Goal: Complete application form: Complete application form

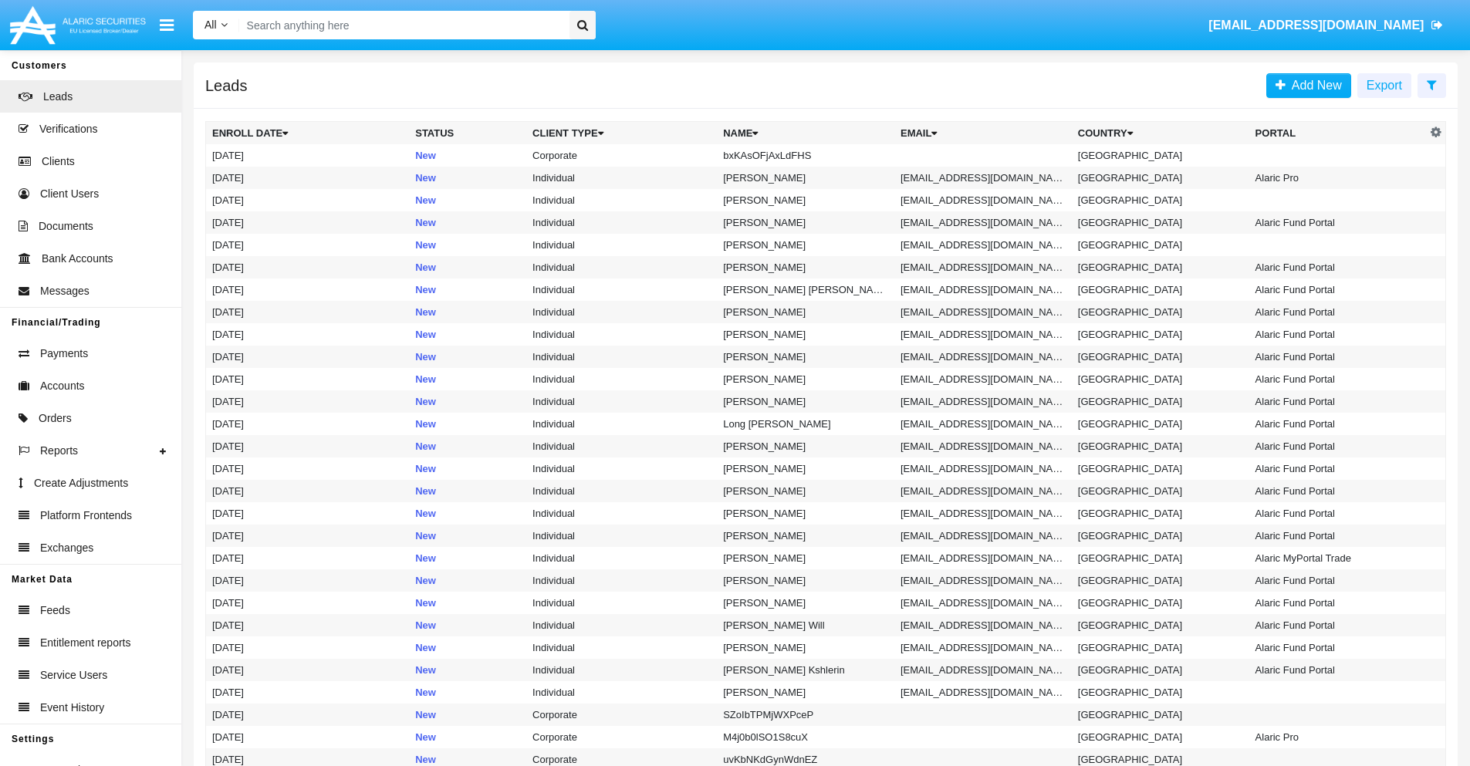
click at [1432, 84] on icon at bounding box center [1432, 85] width 10 height 12
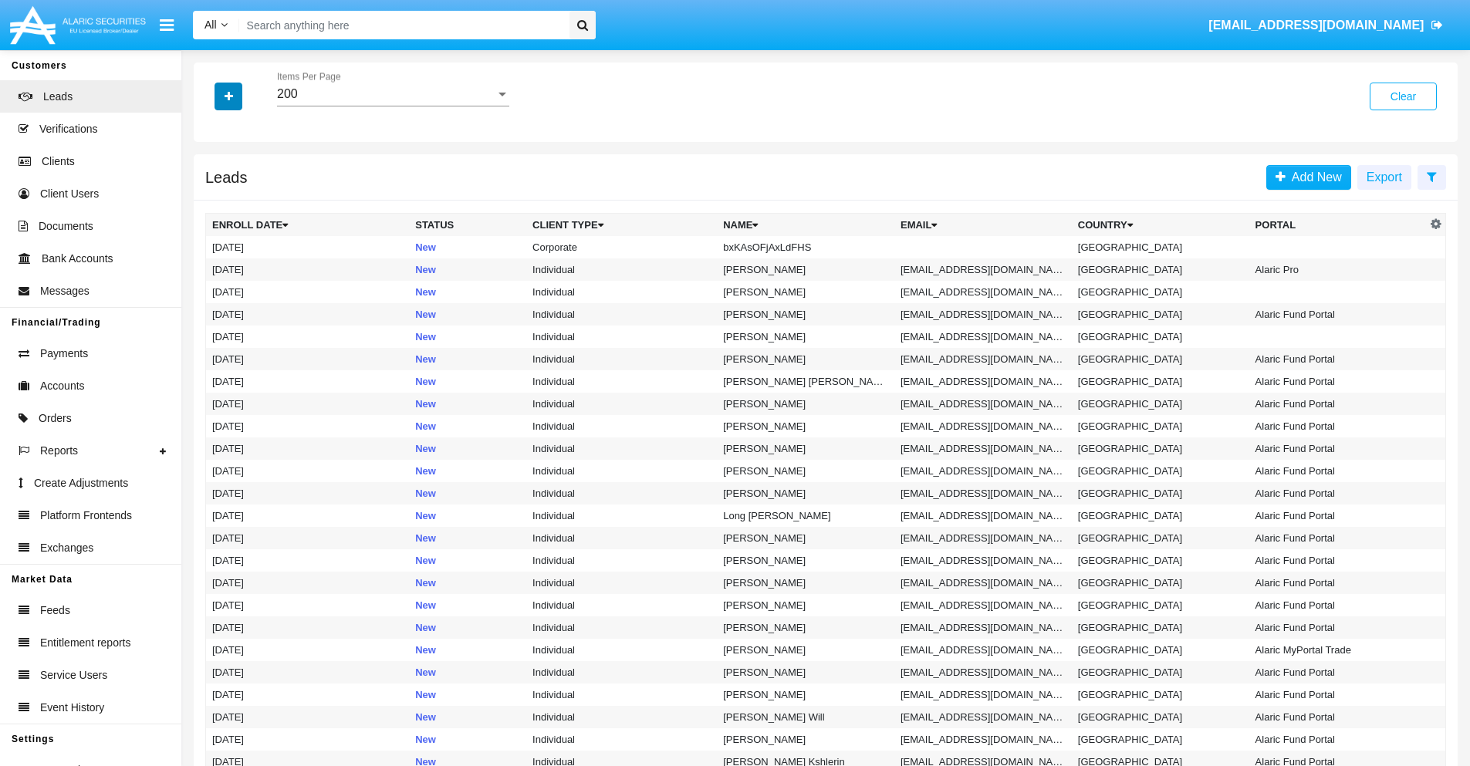
click at [228, 96] on icon "button" at bounding box center [229, 96] width 8 height 11
click at [241, 173] on span "Name" at bounding box center [241, 173] width 33 height 19
click at [212, 179] on input "Name" at bounding box center [211, 179] width 1 height 1
checkbox input "true"
click at [228, 96] on icon "button" at bounding box center [229, 96] width 8 height 11
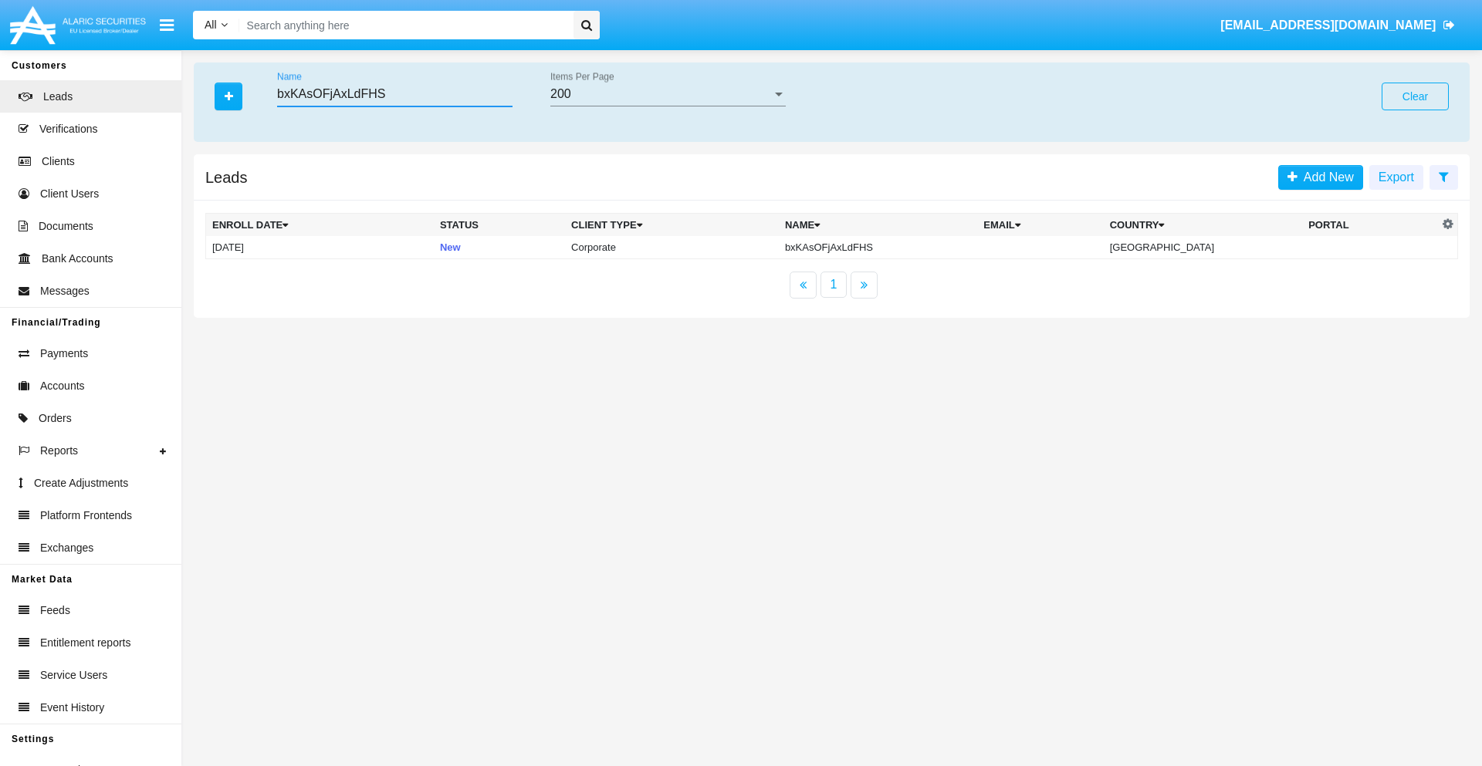
type input "bxKAsOFjAxLdFHS"
click at [881, 247] on td "bxKAsOFjAxLdFHS" at bounding box center [878, 247] width 198 height 23
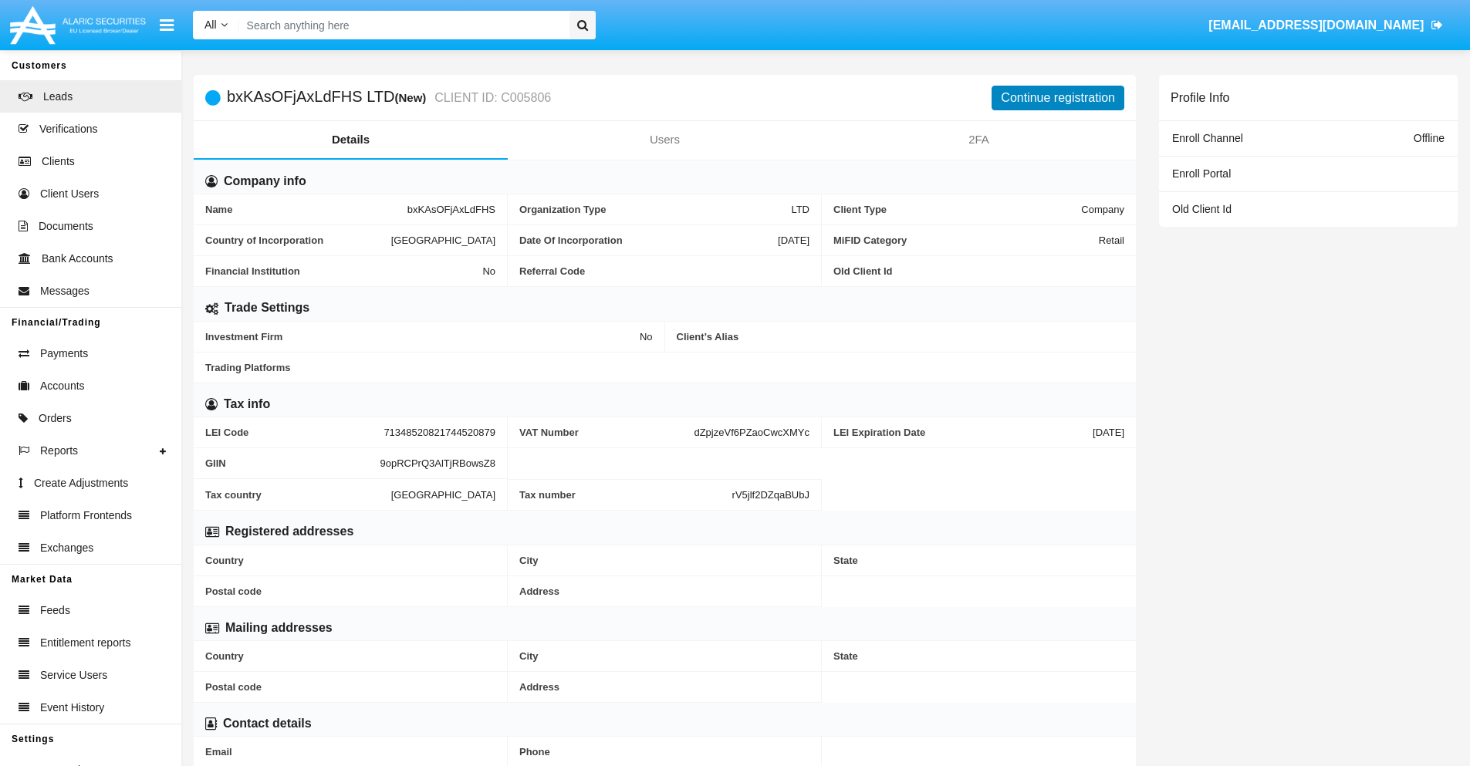
click at [1058, 97] on button "Continue registration" at bounding box center [1058, 98] width 133 height 25
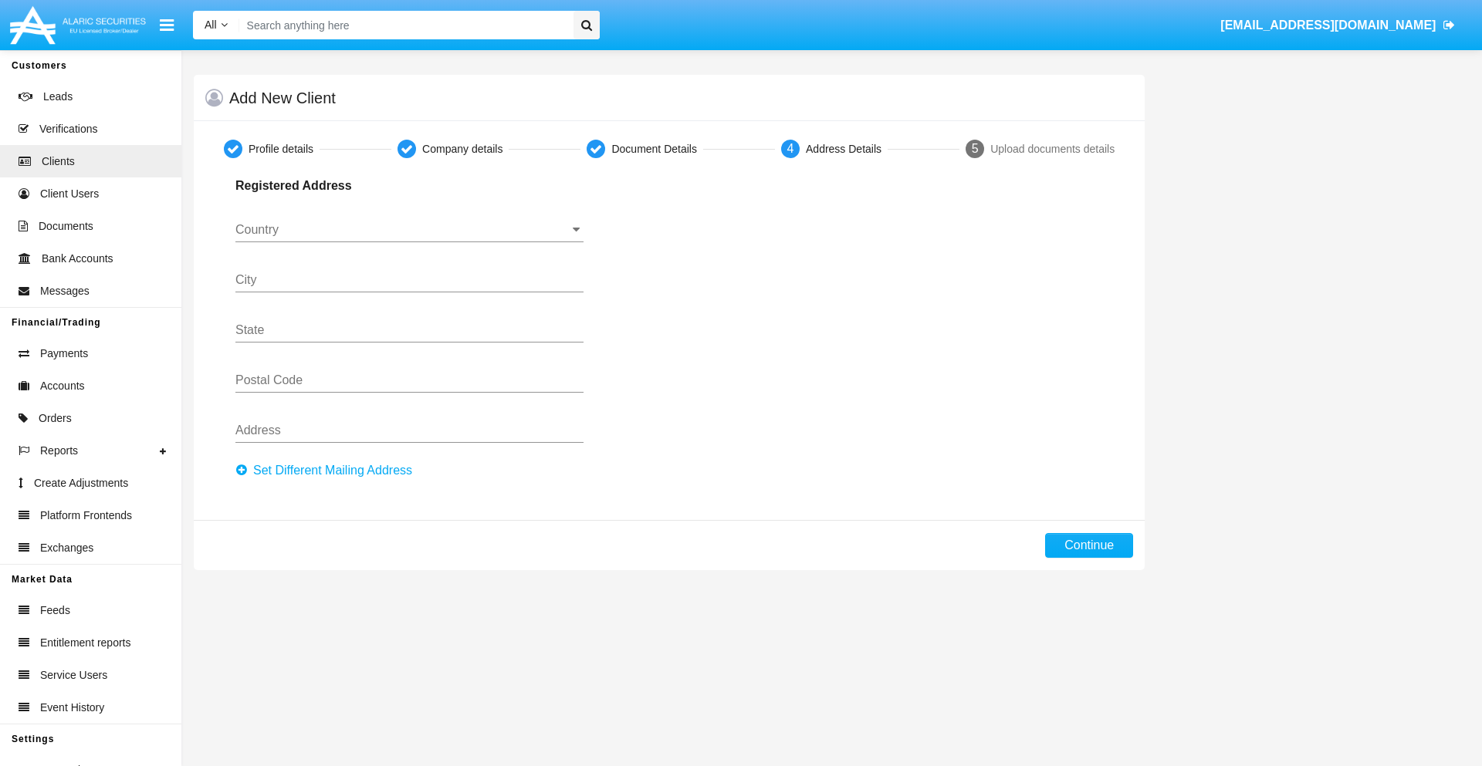
click at [328, 471] on button "Set Different Mailing Address" at bounding box center [328, 470] width 186 height 25
click at [409, 230] on input "Country" at bounding box center [409, 230] width 348 height 14
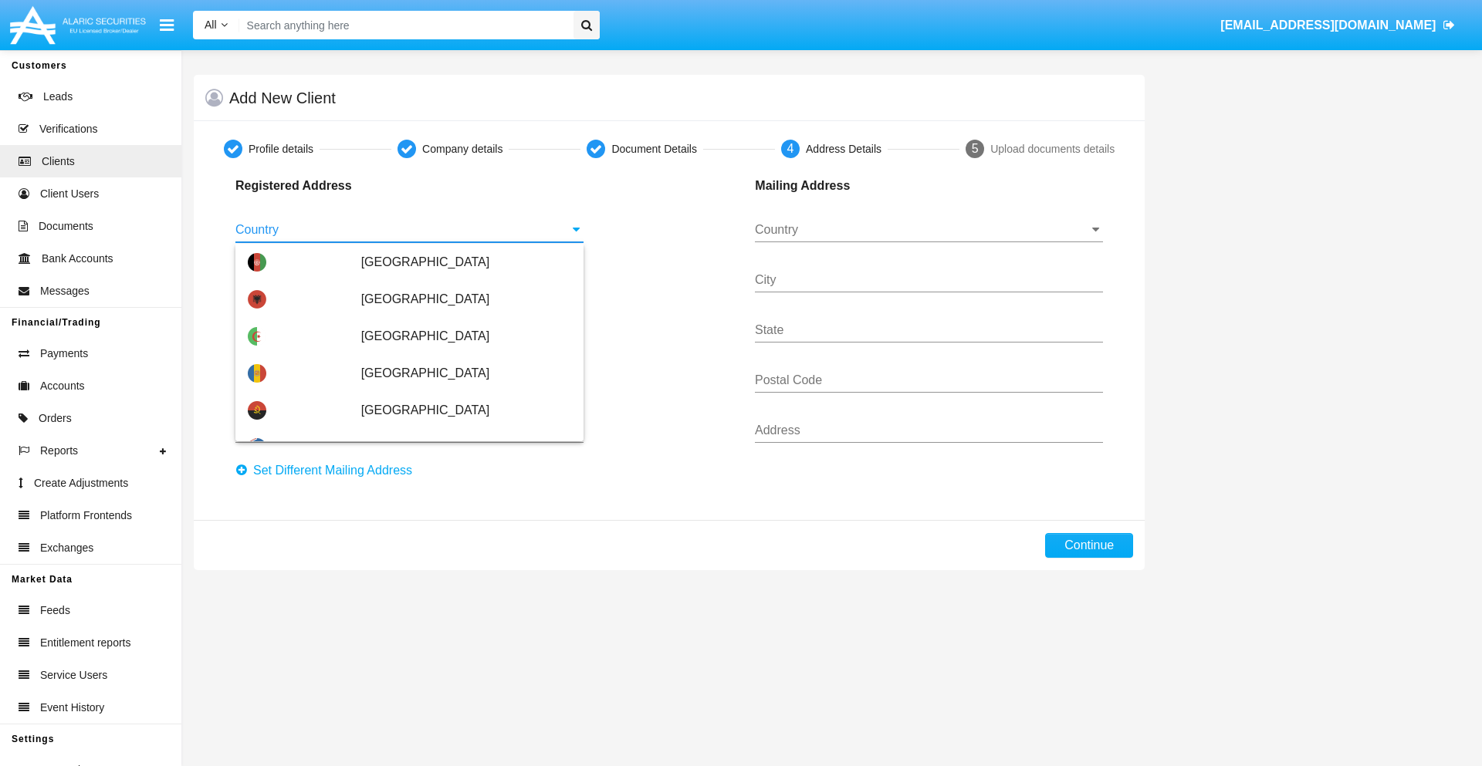
scroll to position [914, 0]
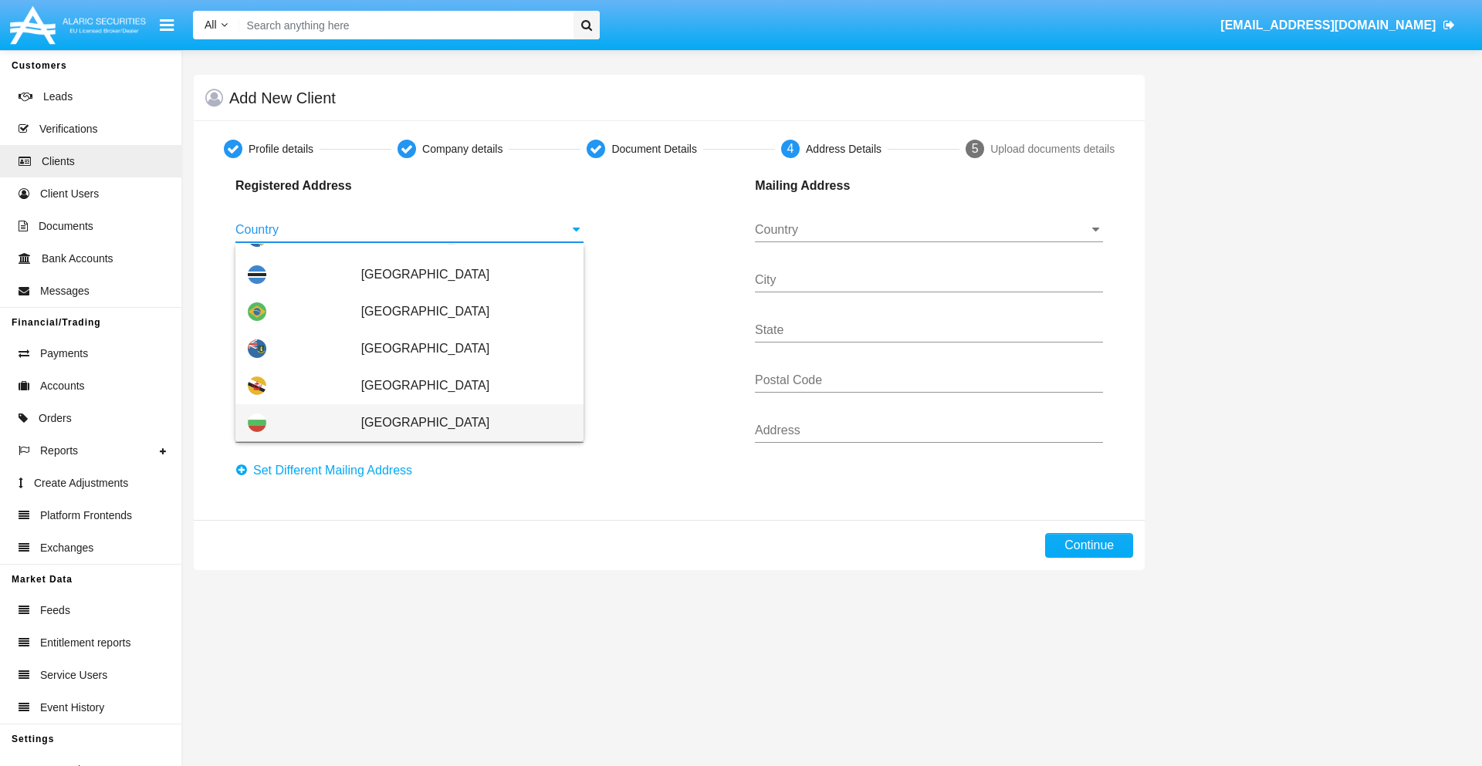
click at [458, 423] on span "Bulgaria" at bounding box center [466, 422] width 210 height 37
type input "Bulgaria"
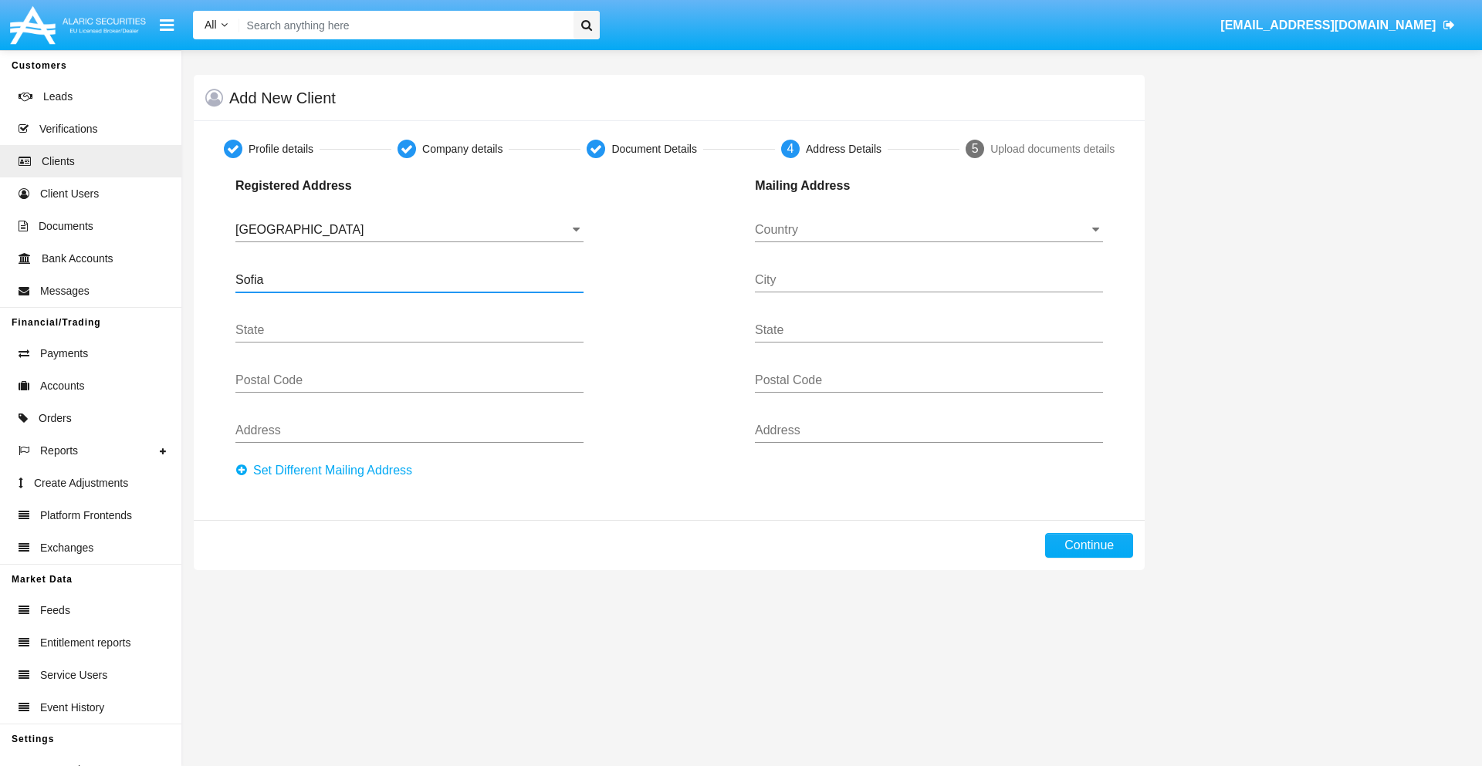
type input "Sofia"
type input "1000"
type input "Vasil Levski"
click at [928, 230] on input "Country" at bounding box center [929, 230] width 348 height 14
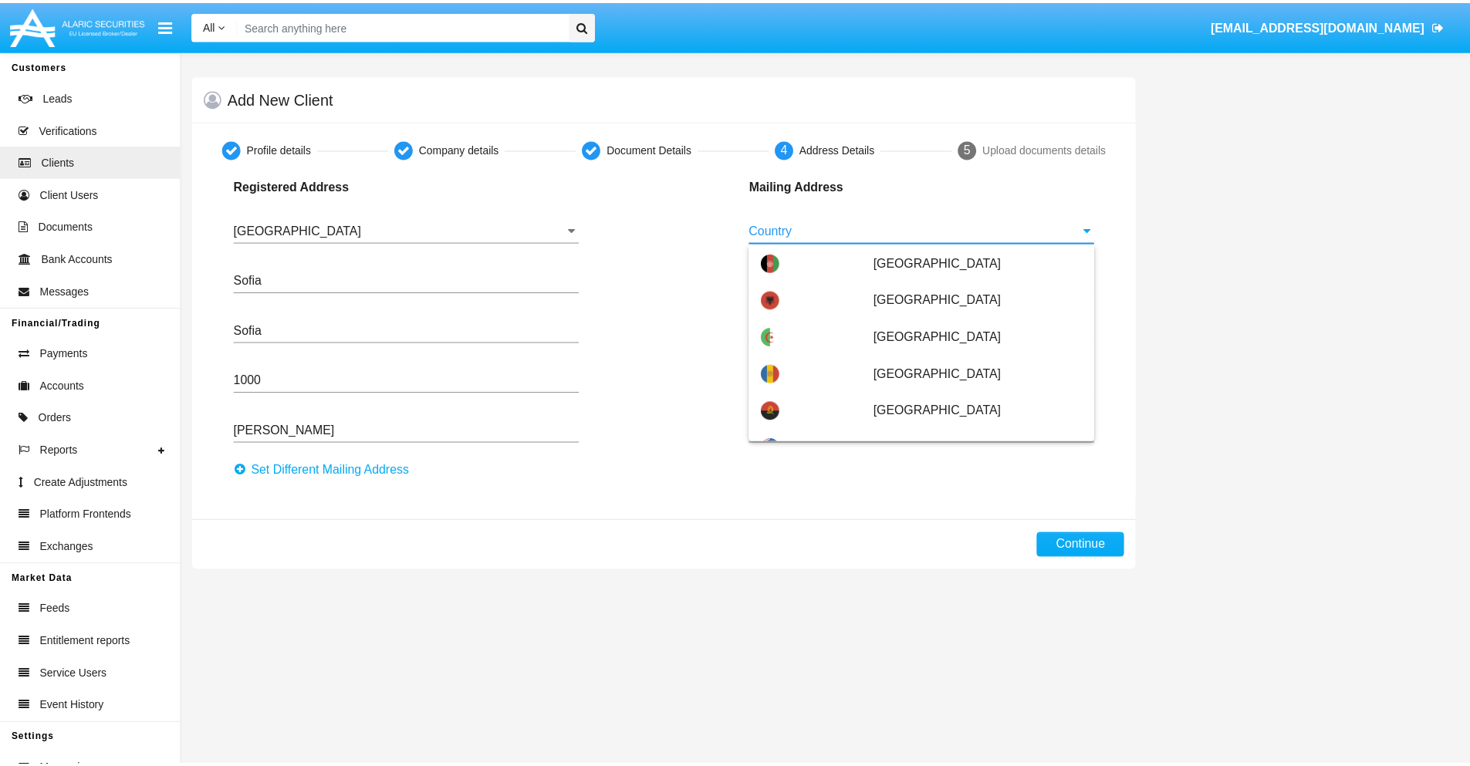
scroll to position [99, 0]
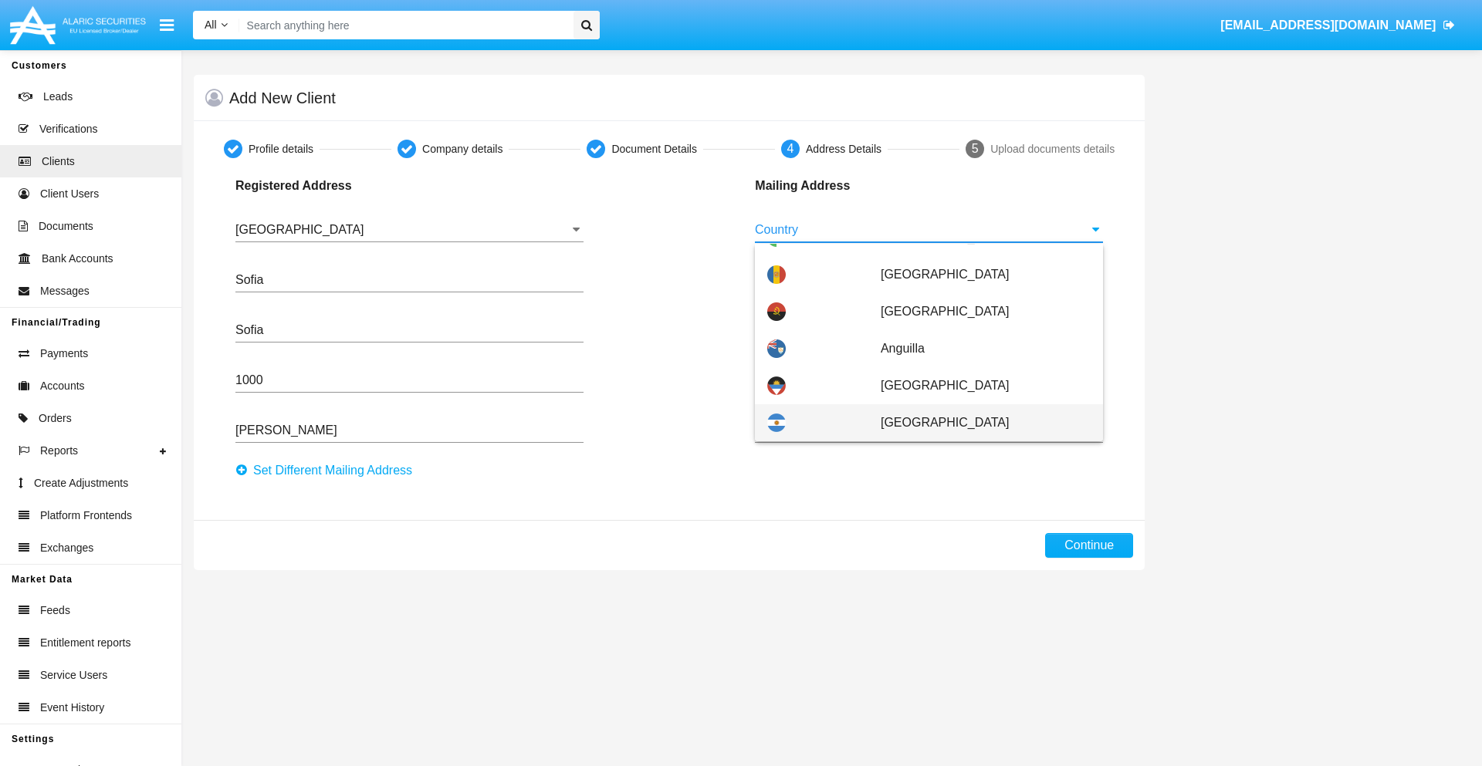
click at [977, 423] on span "Argentina" at bounding box center [986, 422] width 210 height 37
type input "Argentina"
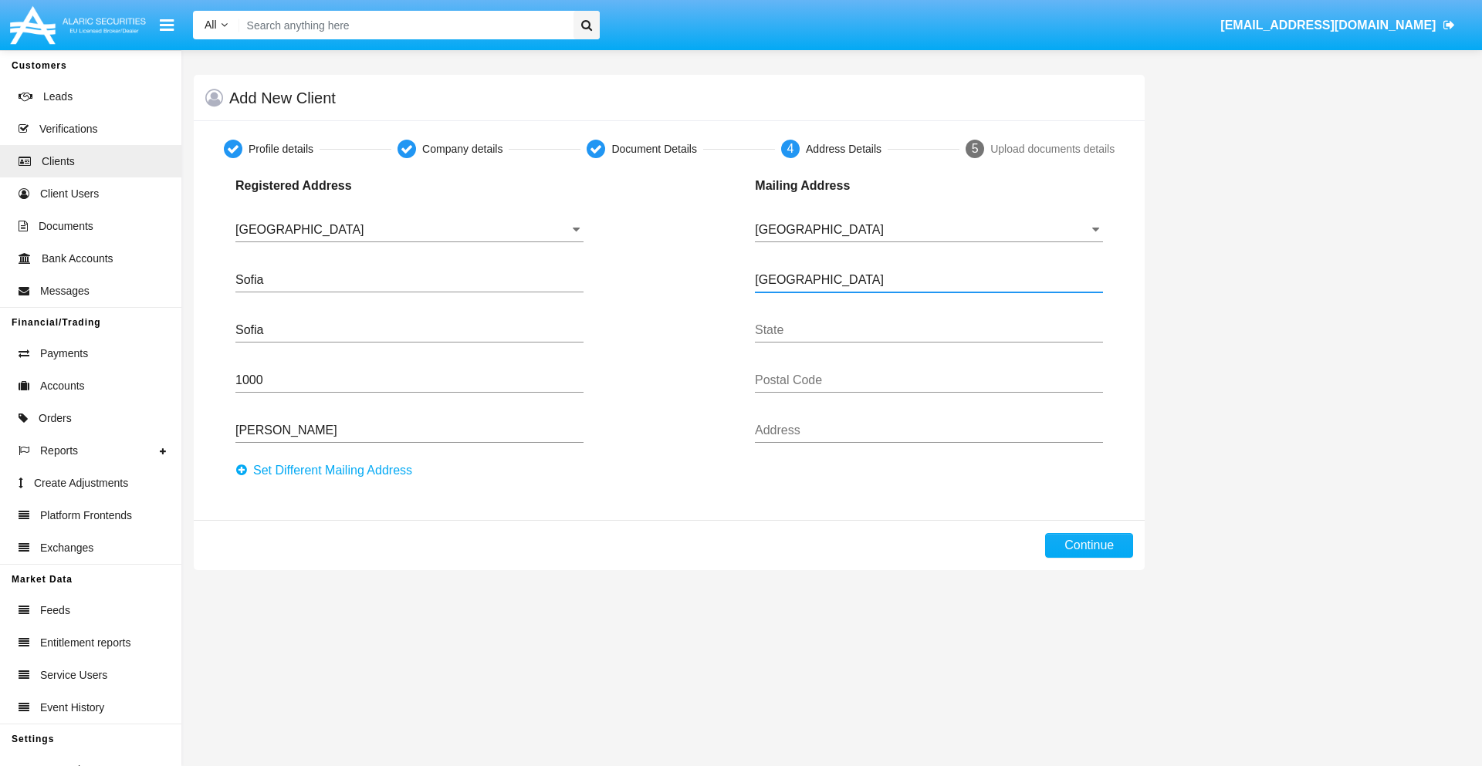
type input "Buenos Aires"
type input "7777"
type input "Test Mail Address"
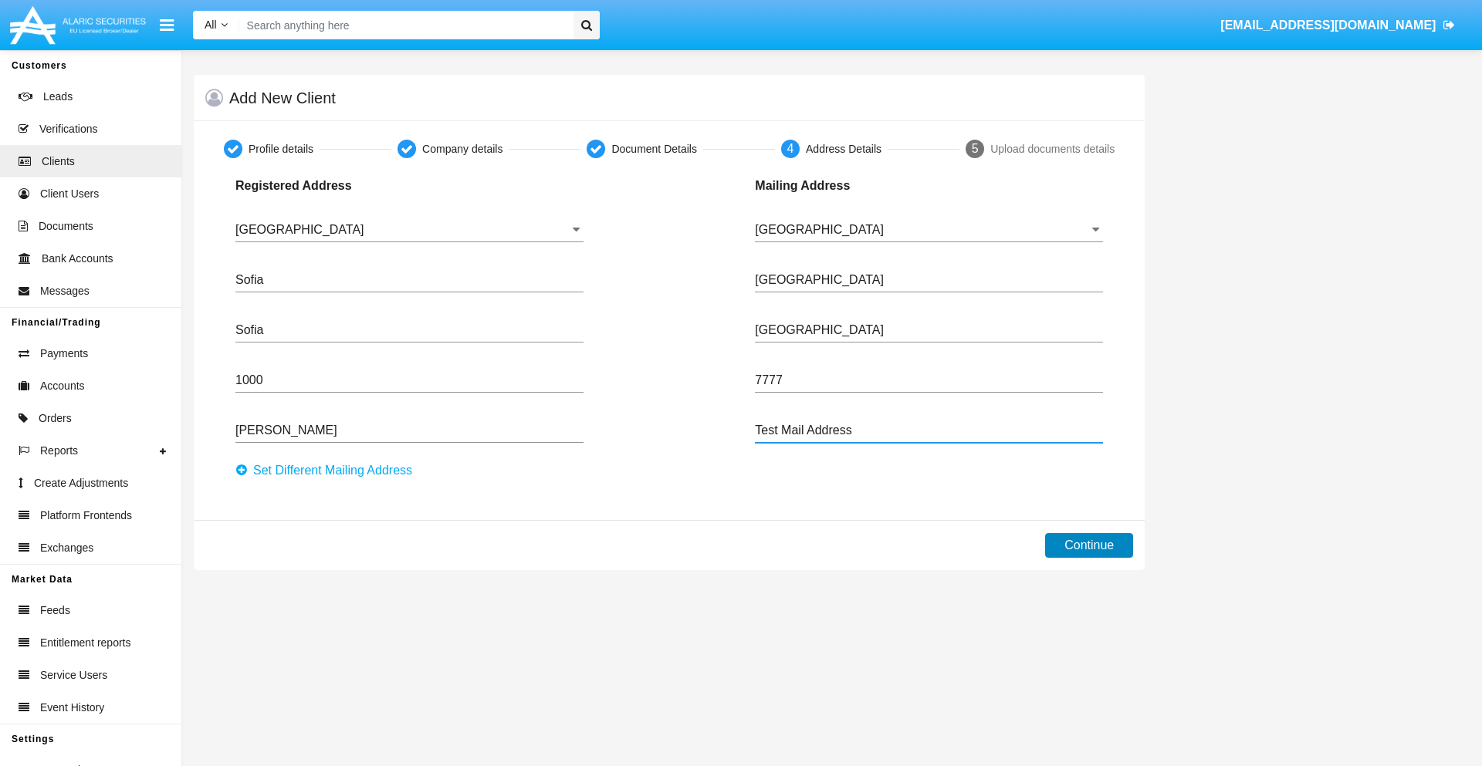
click at [1089, 546] on button "Continue" at bounding box center [1089, 545] width 88 height 25
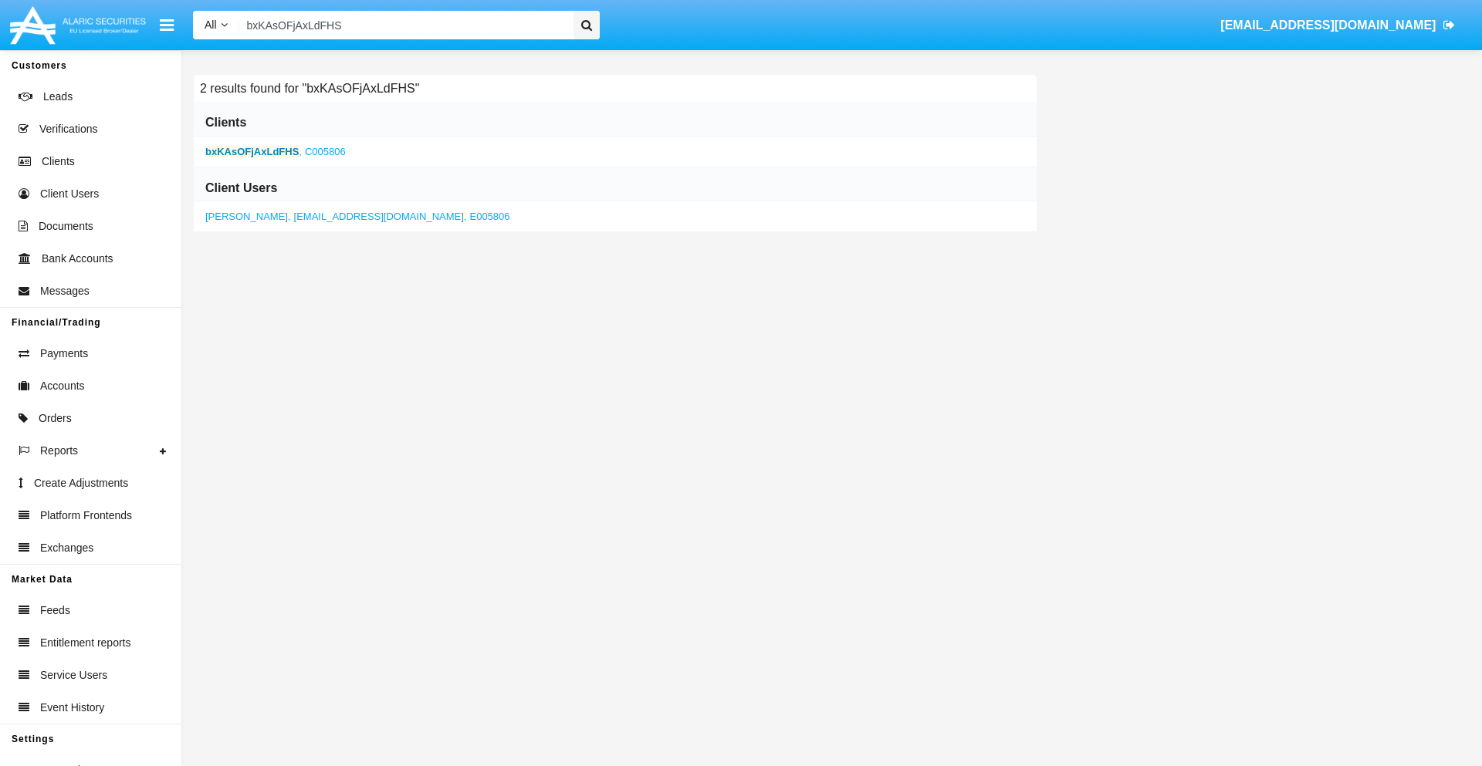
type input "bxKAsOFjAxLdFHS"
click at [252, 151] on b "bxKAsOFjAxLdFHS" at bounding box center [251, 152] width 93 height 12
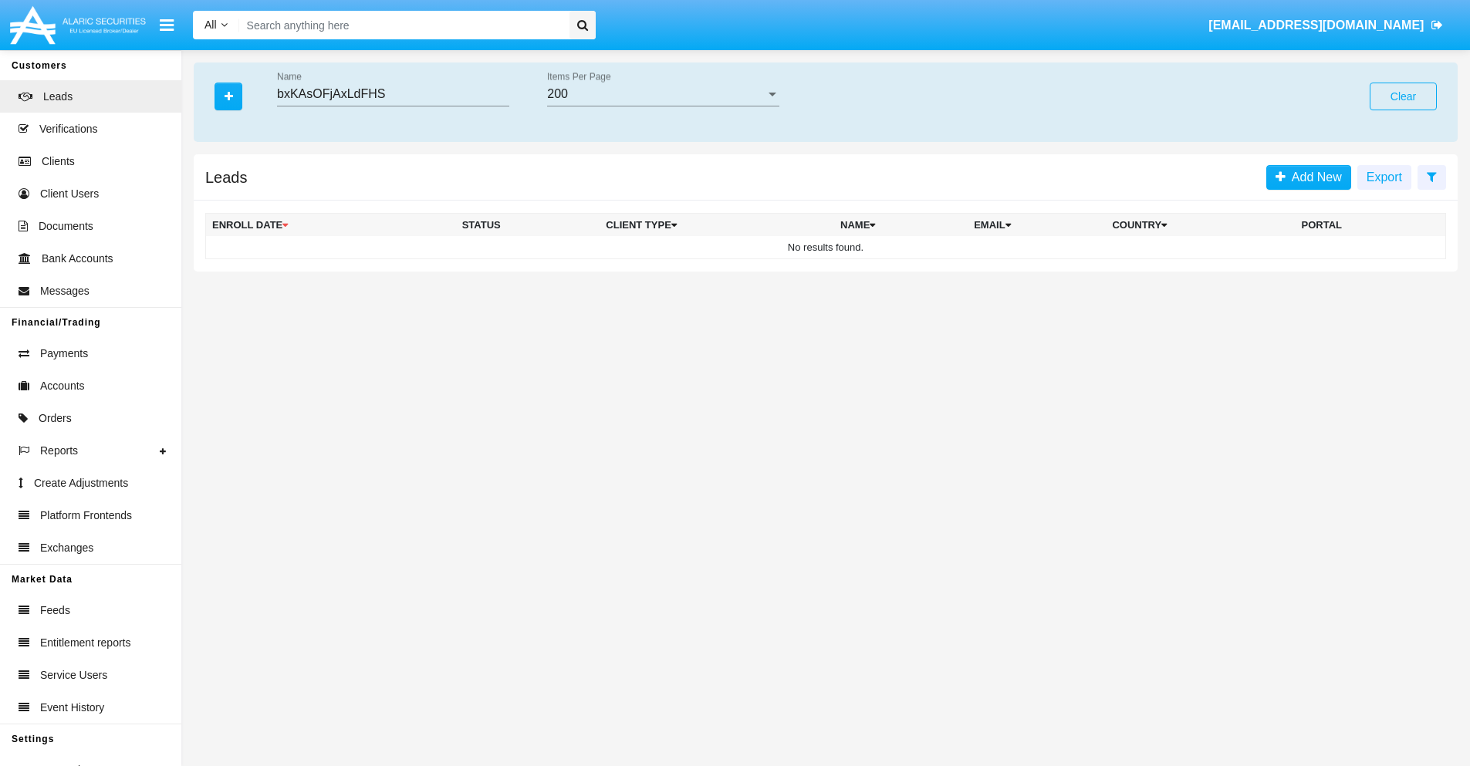
click at [1403, 96] on button "Clear" at bounding box center [1403, 97] width 67 height 28
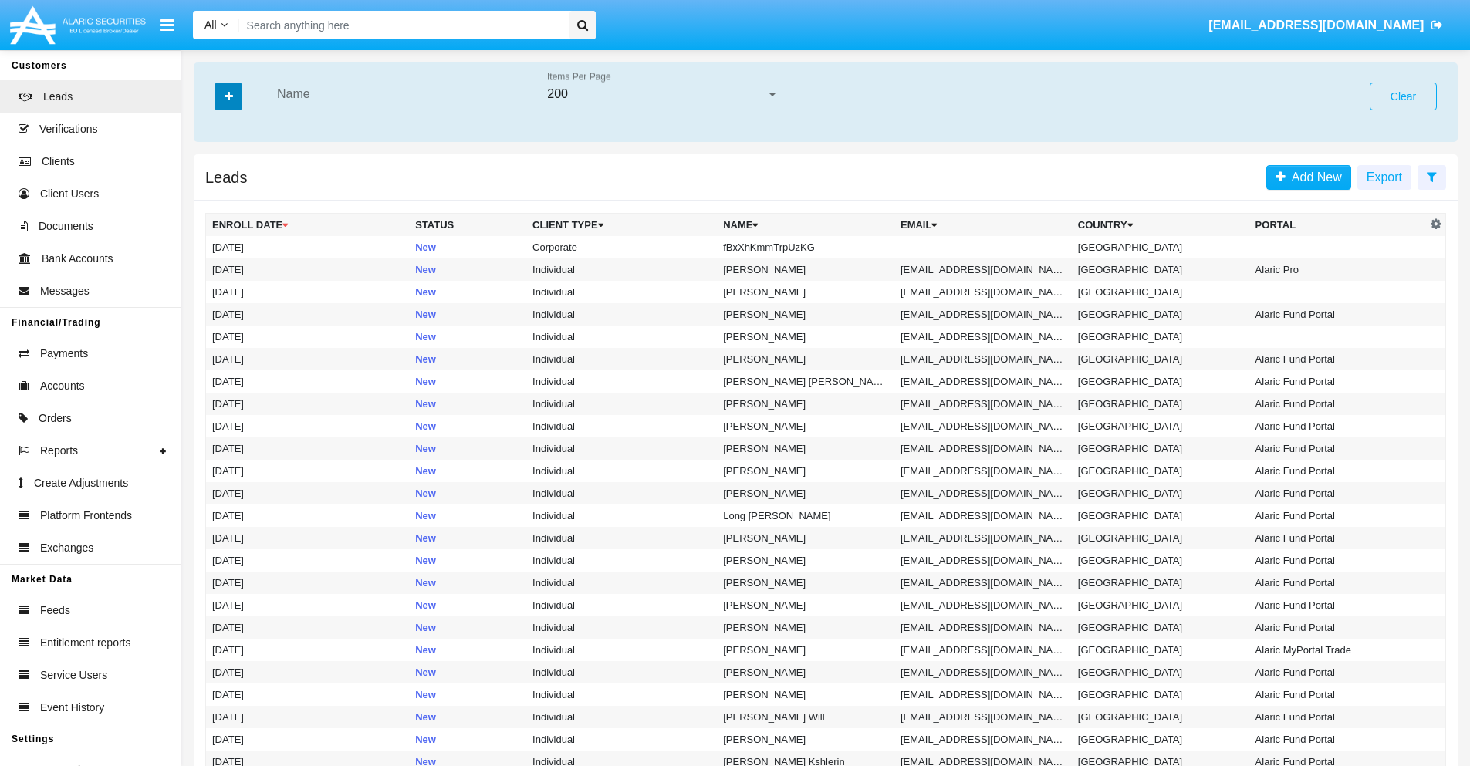
click at [228, 96] on icon "button" at bounding box center [229, 96] width 8 height 11
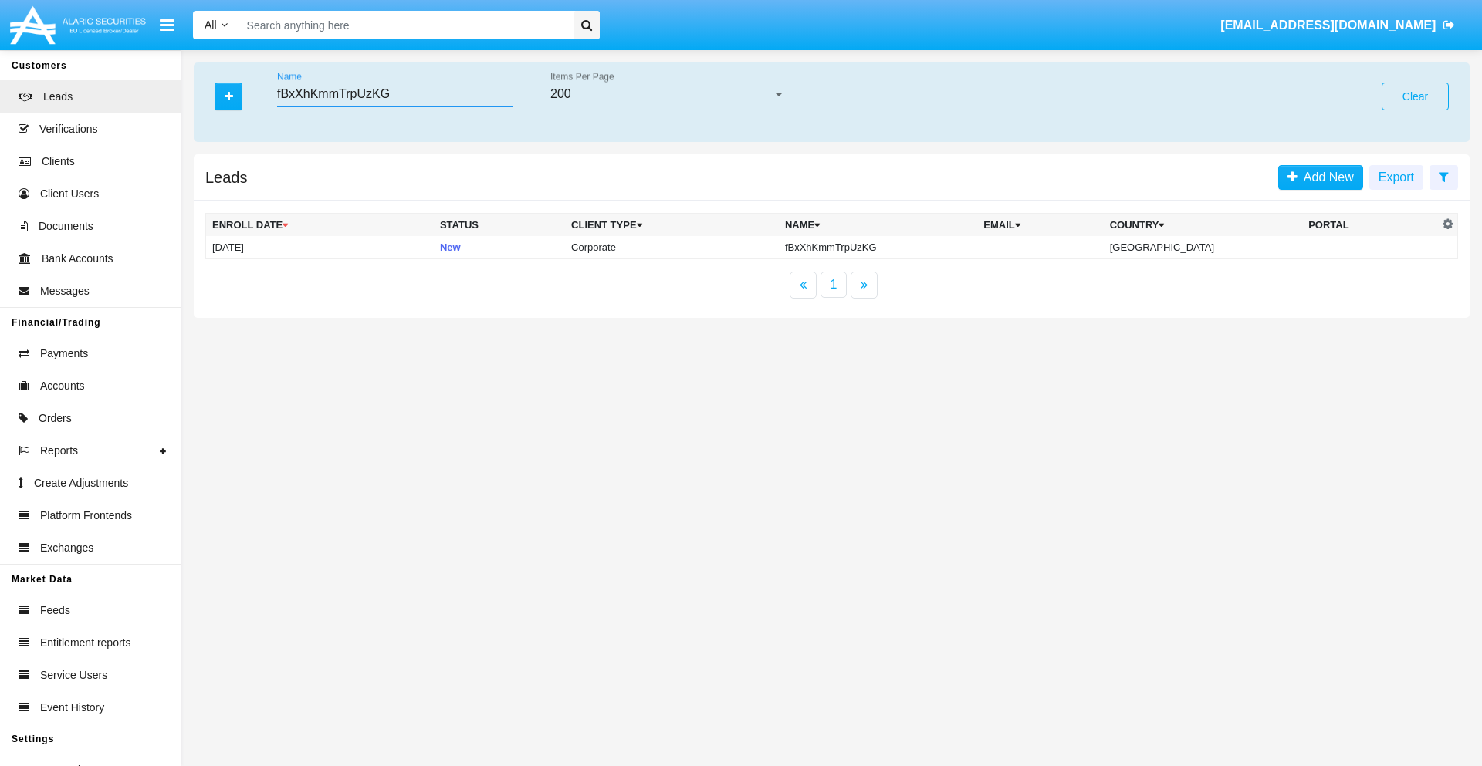
type input "fBxXhKmmTrpUzKG"
click at [881, 247] on td "fBxXhKmmTrpUzKG" at bounding box center [878, 247] width 198 height 23
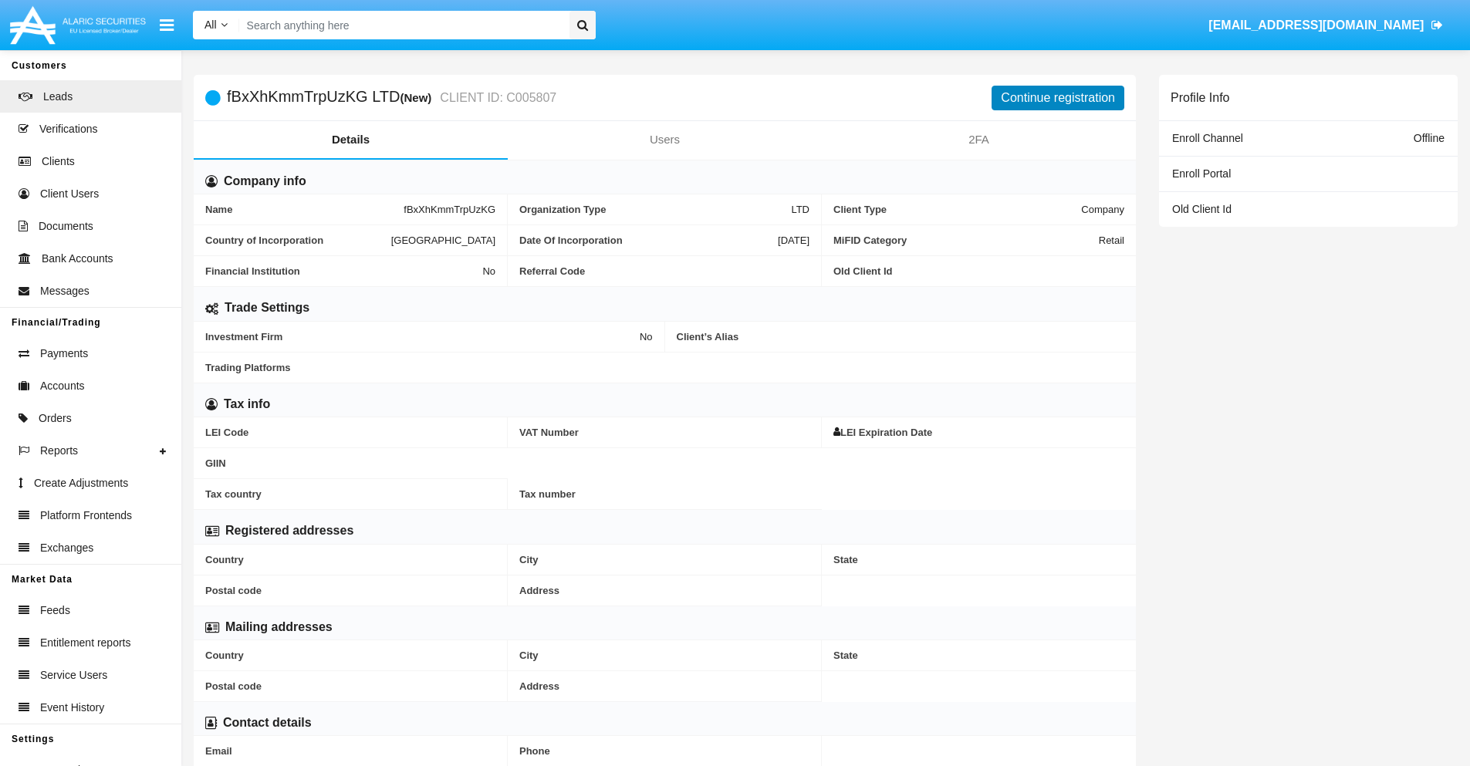
click at [1058, 97] on button "Continue registration" at bounding box center [1058, 98] width 133 height 25
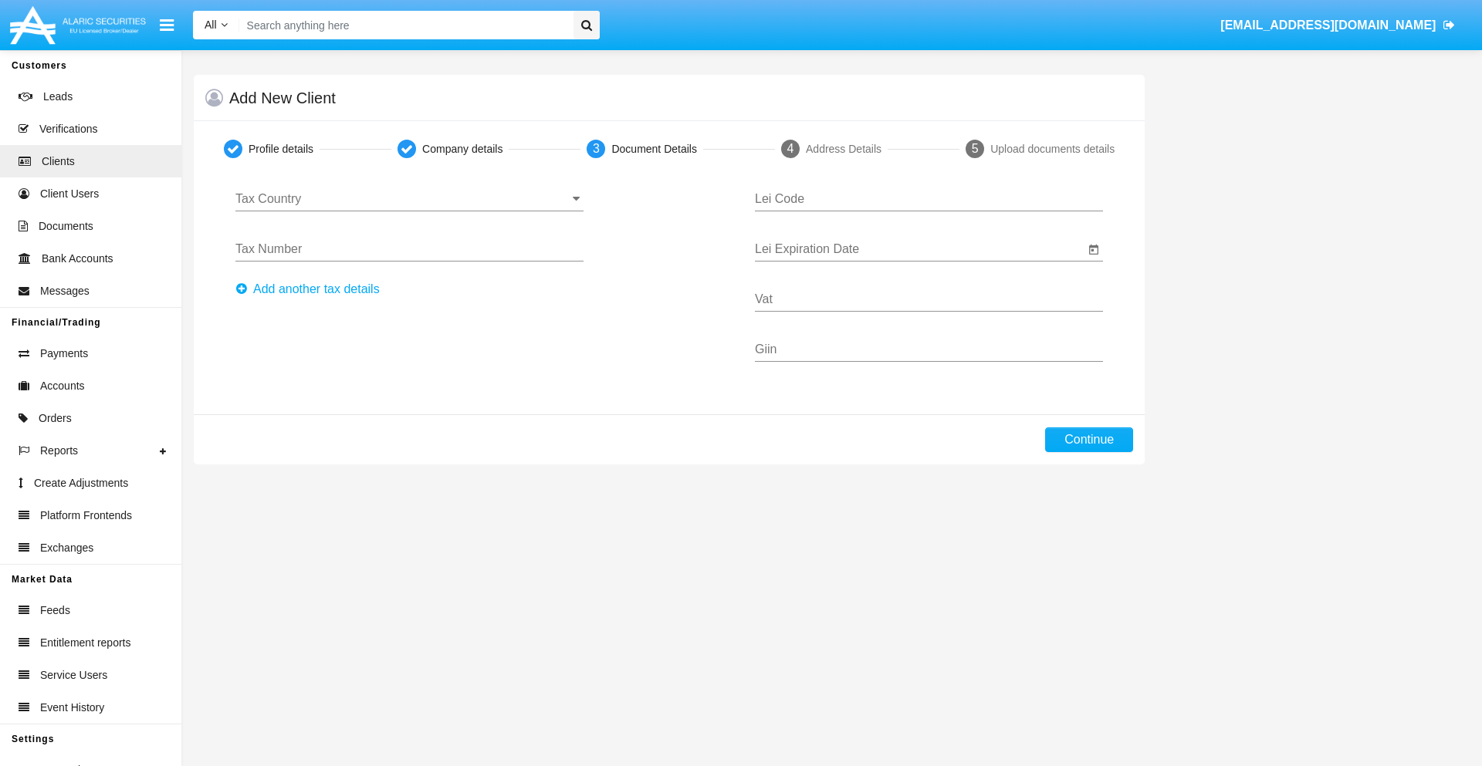
click at [409, 199] on input "Tax Country" at bounding box center [409, 199] width 348 height 14
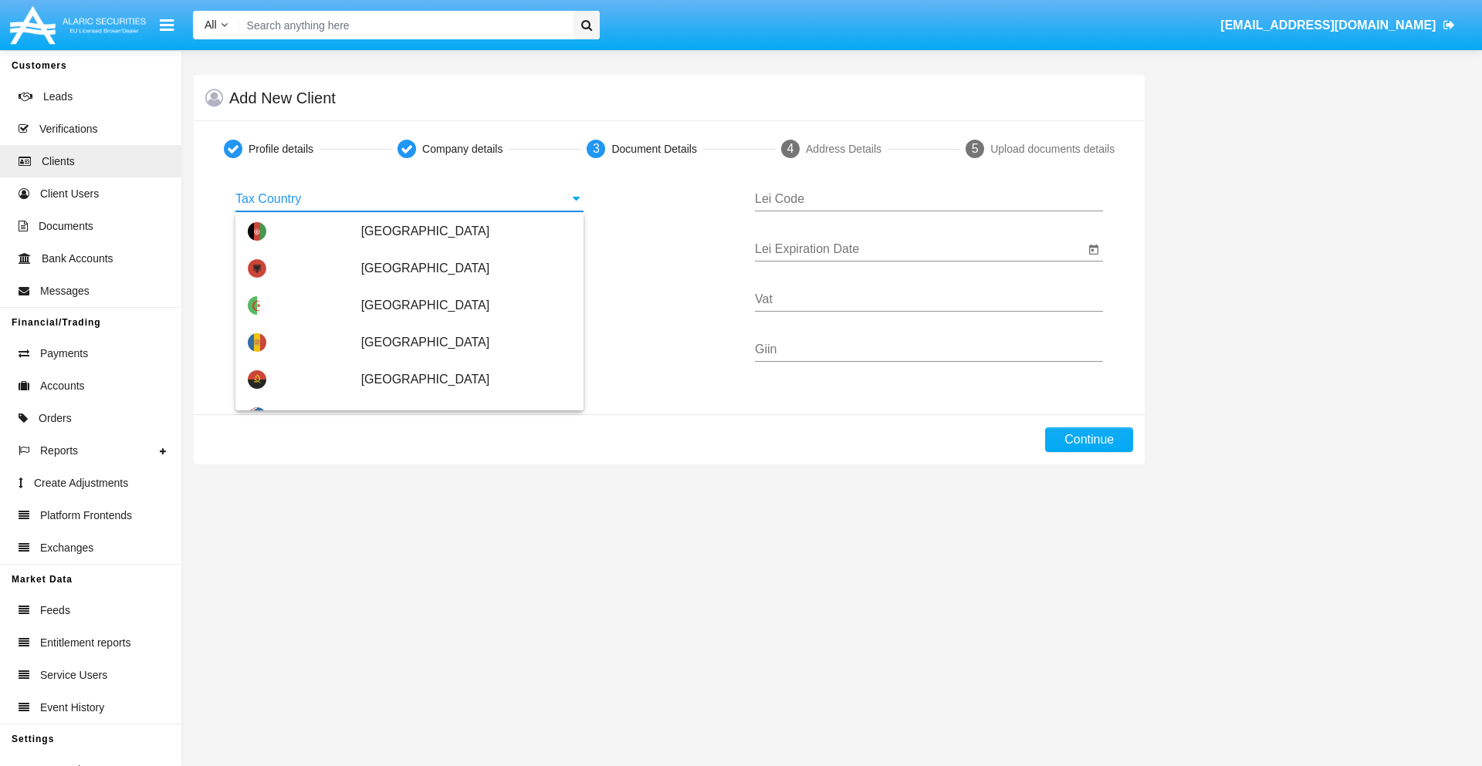
scroll to position [914, 0]
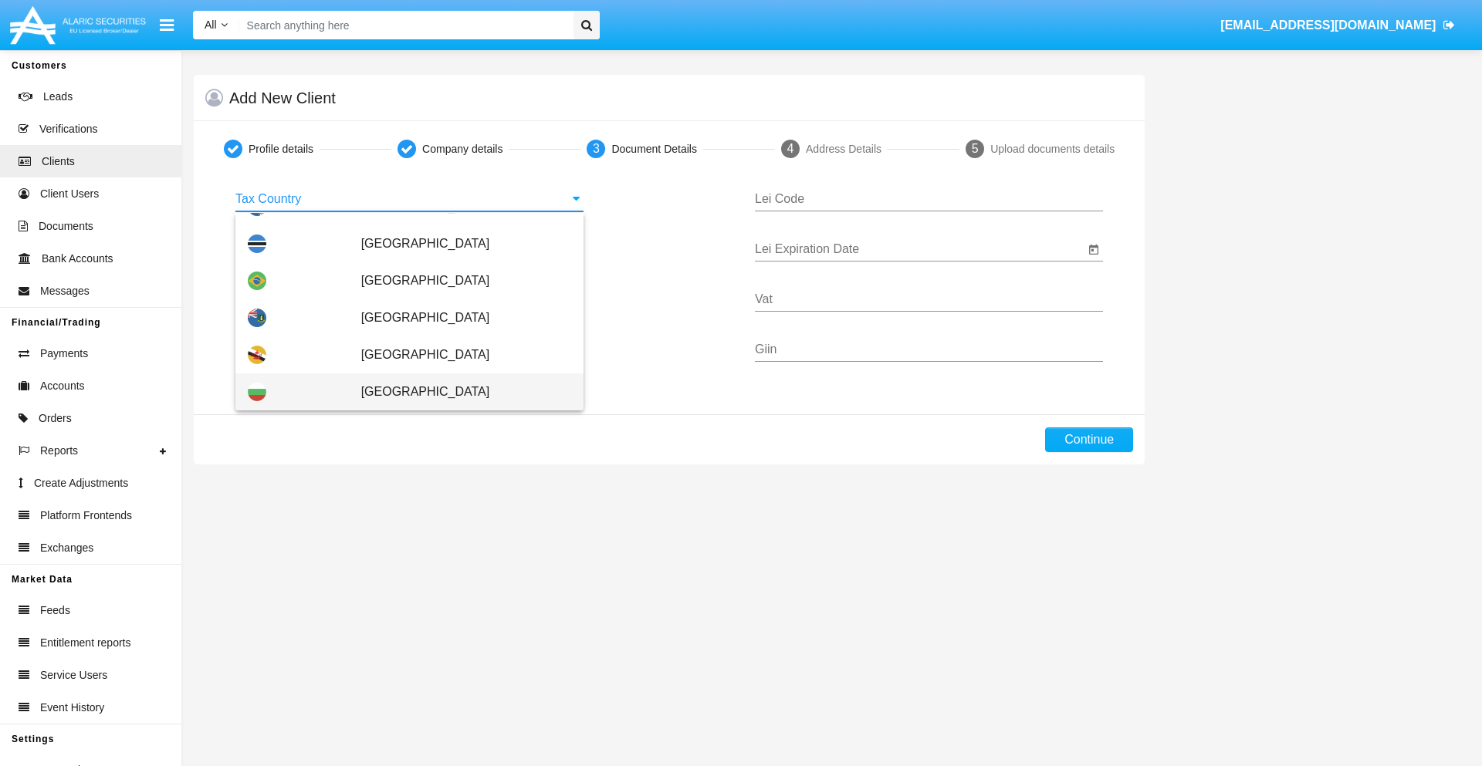
click at [458, 392] on span "Bulgaria" at bounding box center [466, 392] width 210 height 37
type input "Bulgaria"
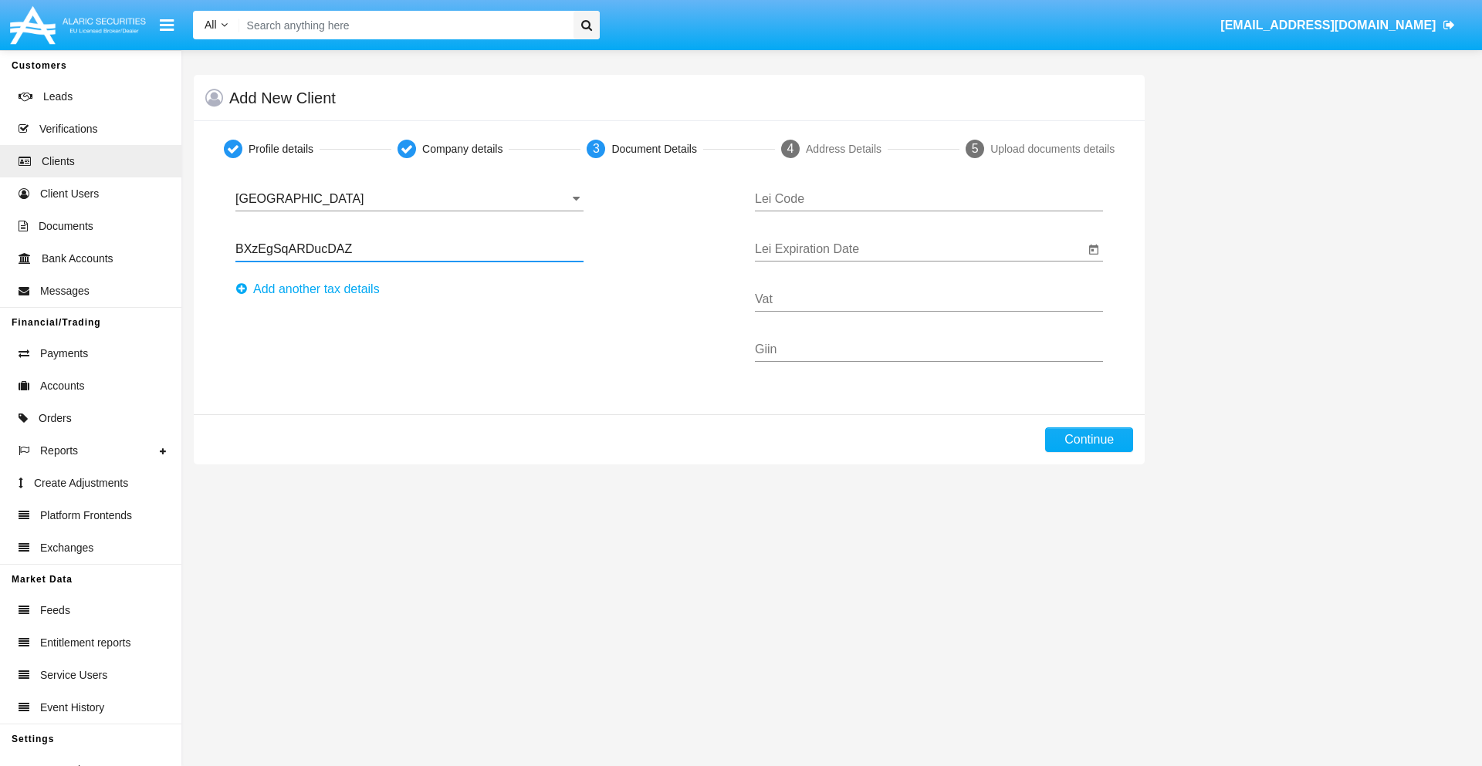
type input "BXzEgSqARDucDAZ"
click at [312, 289] on button "Аdd another tax details" at bounding box center [312, 289] width 154 height 25
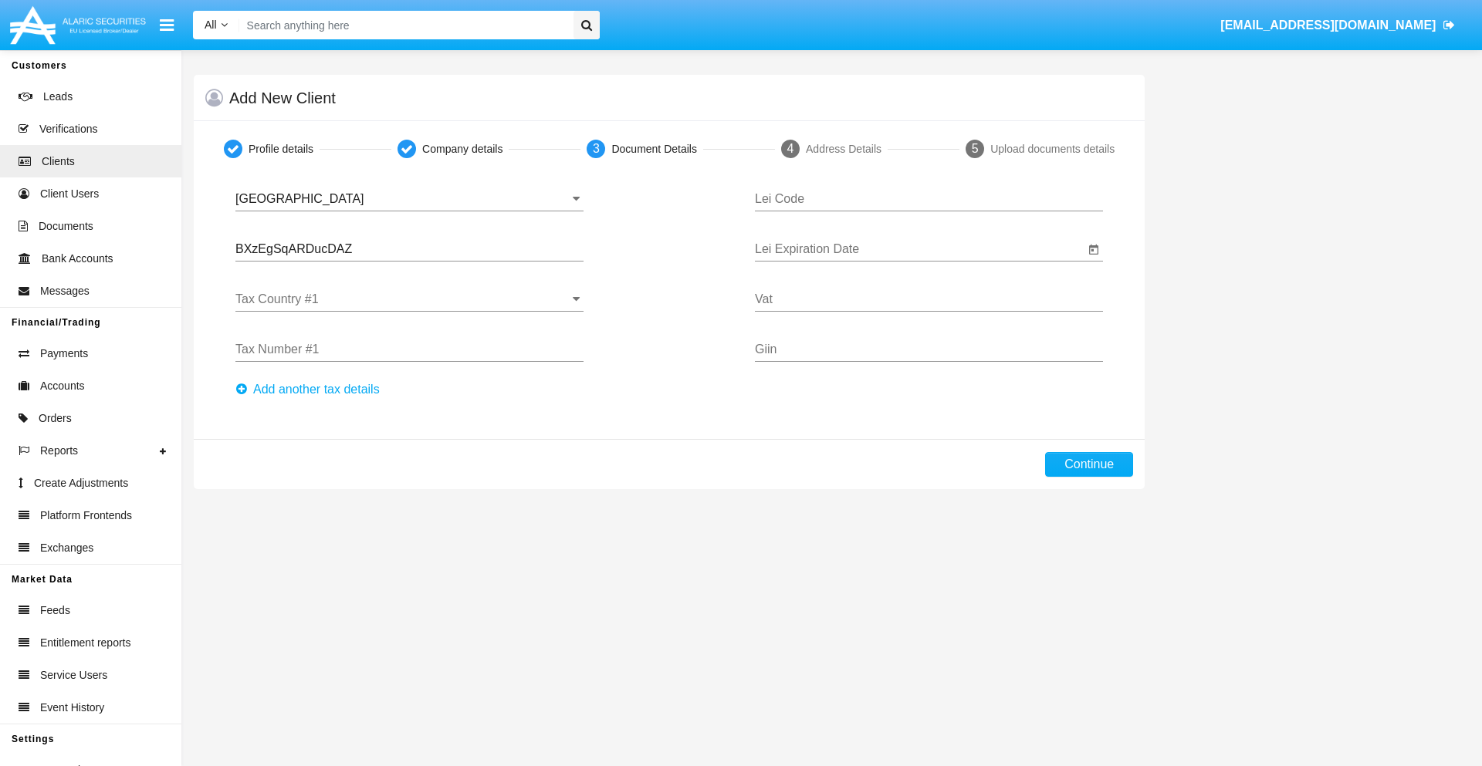
click at [409, 299] on input "Tax Country #1" at bounding box center [409, 300] width 348 height 14
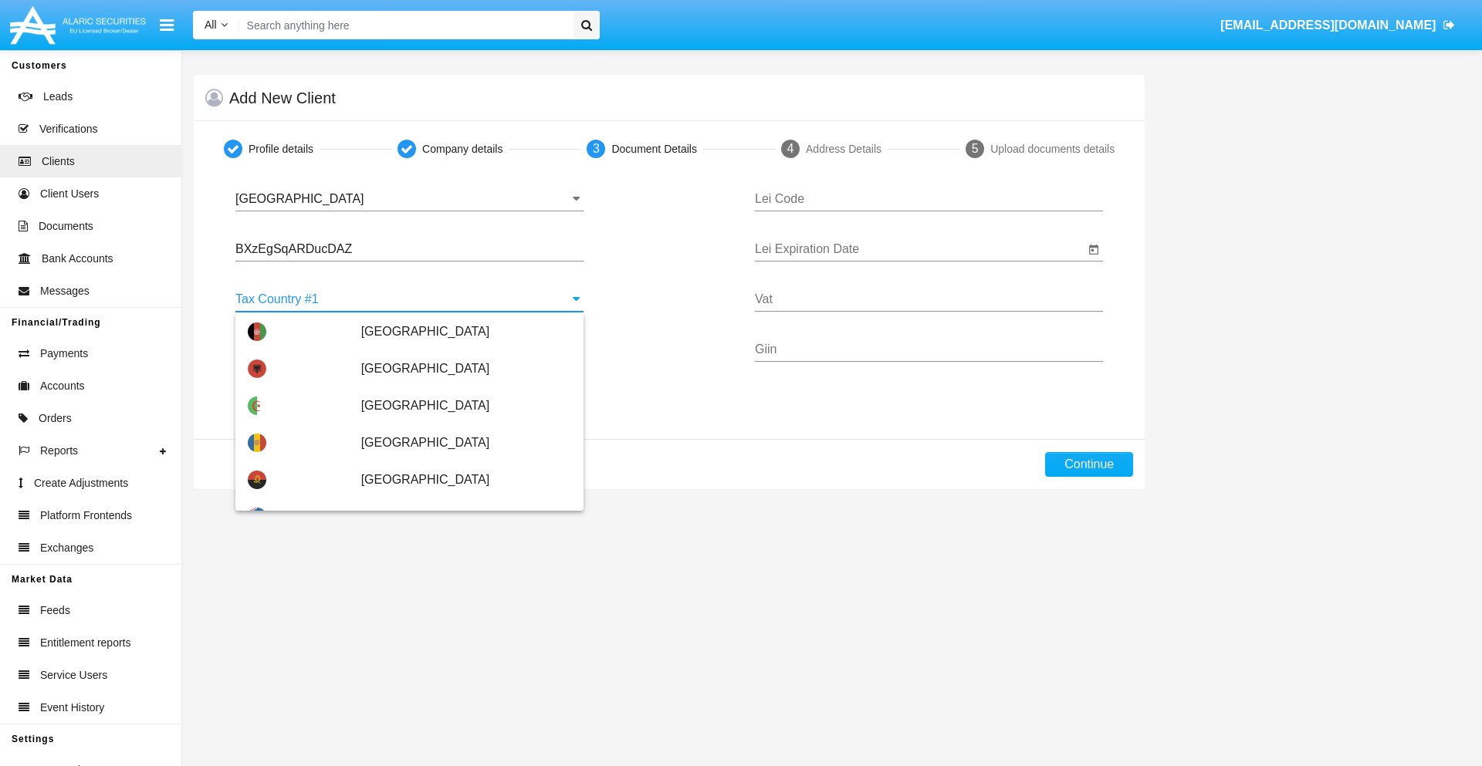
scroll to position [3433, 0]
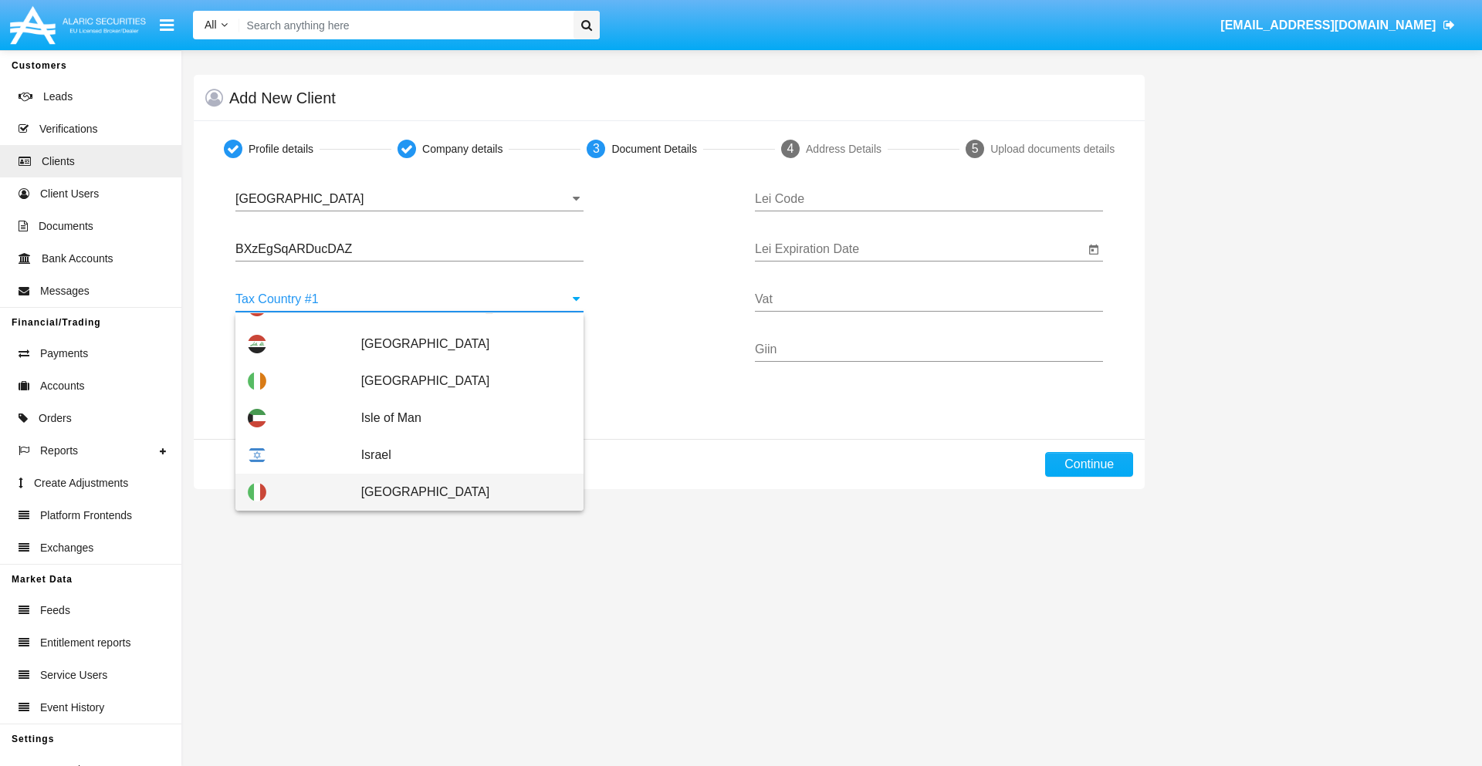
click at [458, 492] on span "Italy" at bounding box center [466, 492] width 210 height 37
type input "Italy"
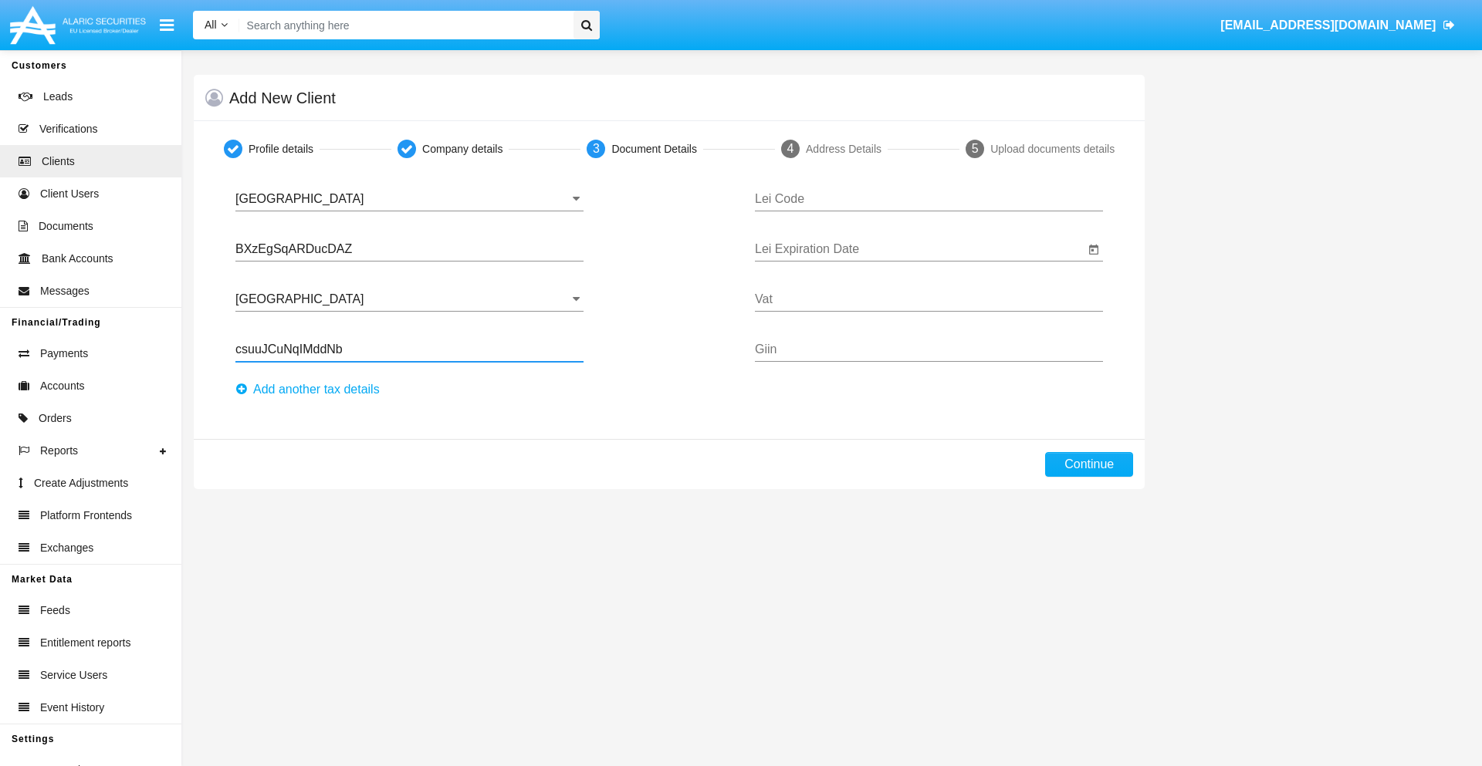
type input "csuuJCuNqIMddNb"
click at [312, 390] on button "Аdd another tax details" at bounding box center [312, 389] width 154 height 25
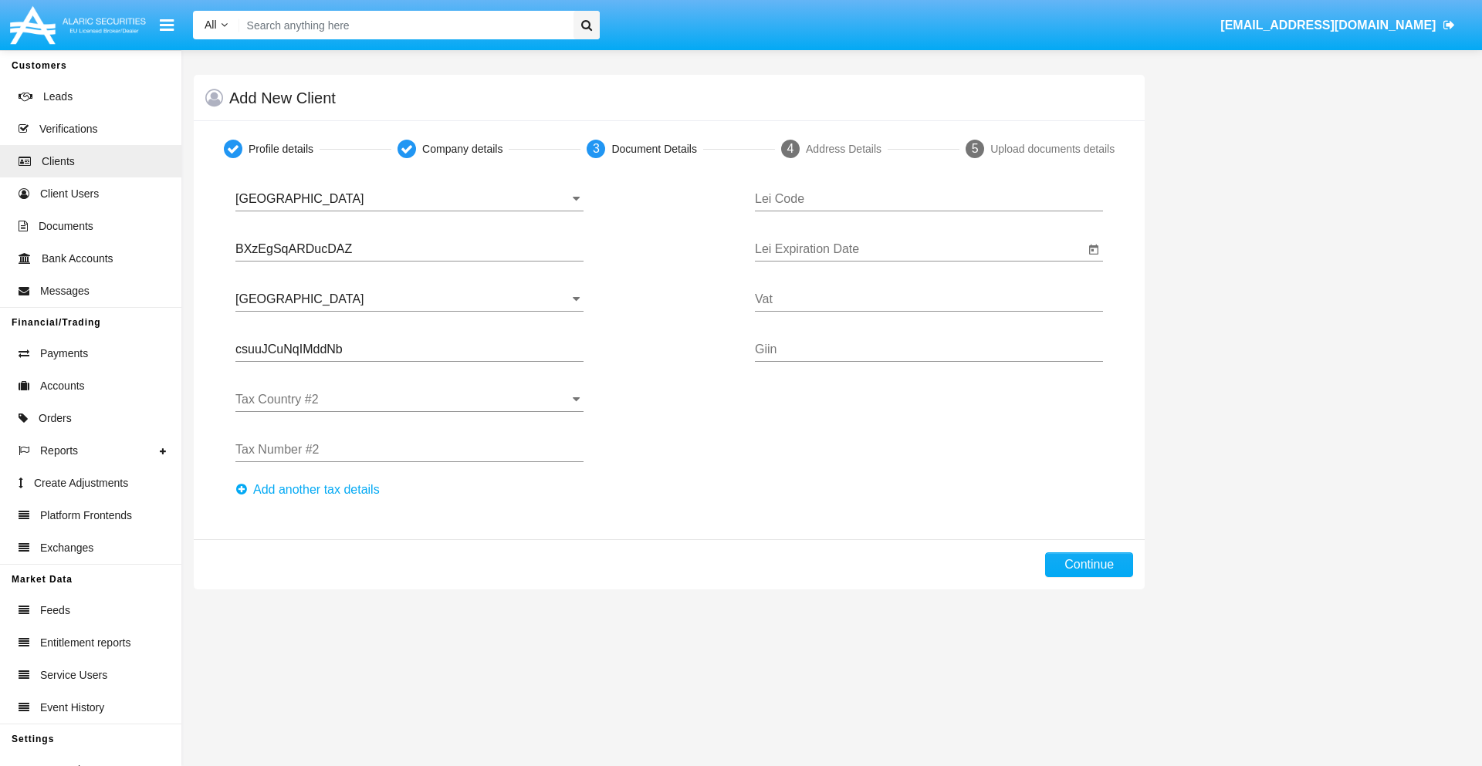
click at [409, 400] on input "Tax Country #2" at bounding box center [409, 400] width 348 height 14
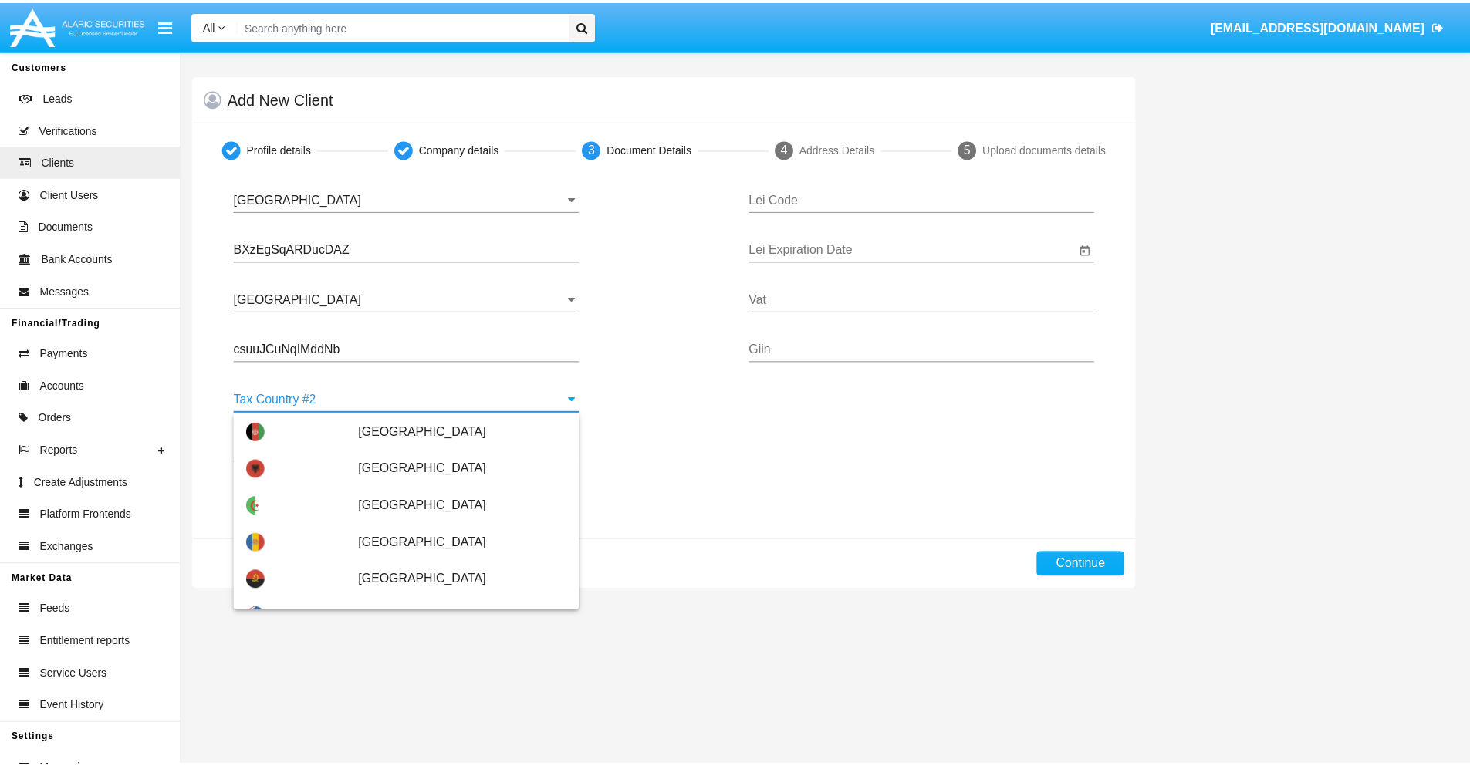
scroll to position [6878, 0]
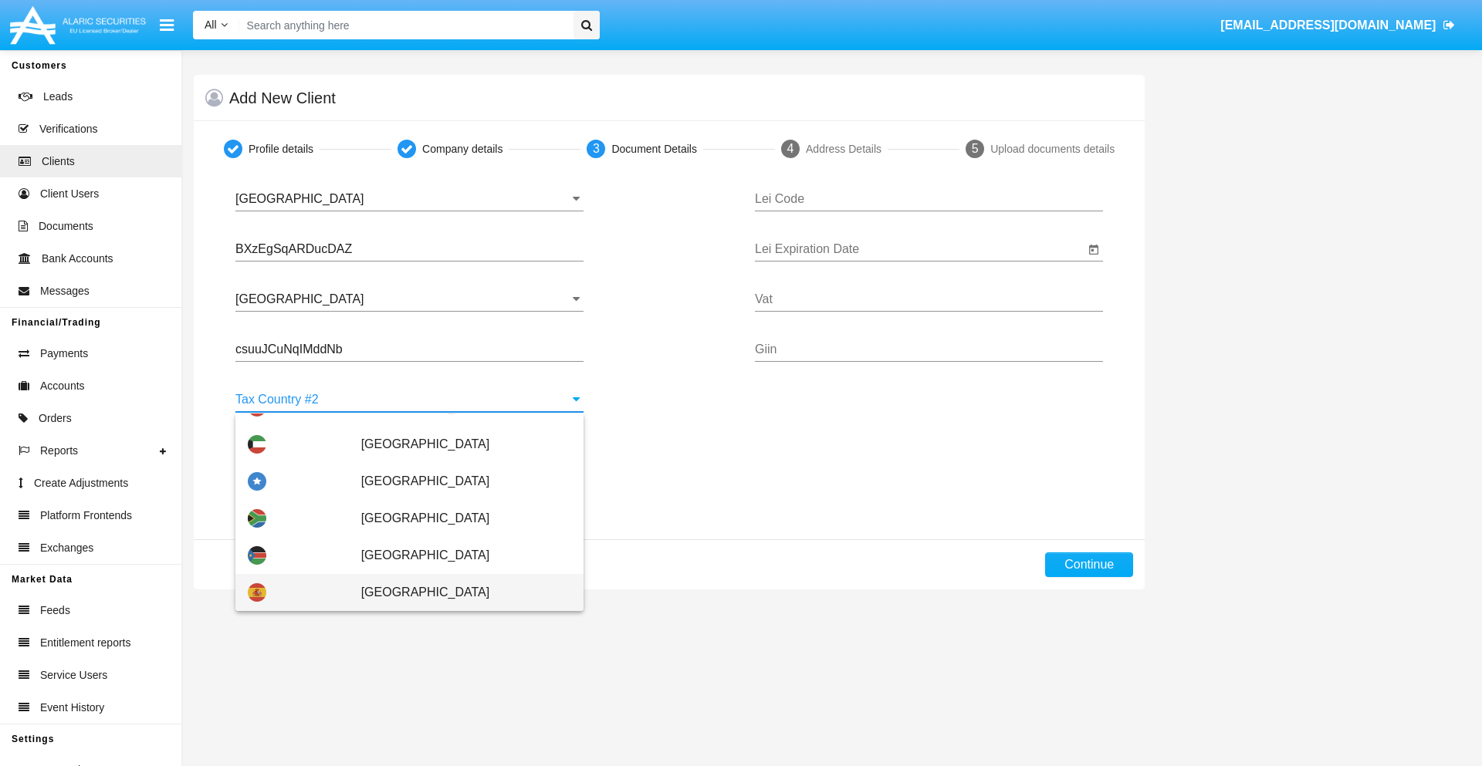
click at [458, 593] on span "Spain" at bounding box center [466, 592] width 210 height 37
type input "Spain"
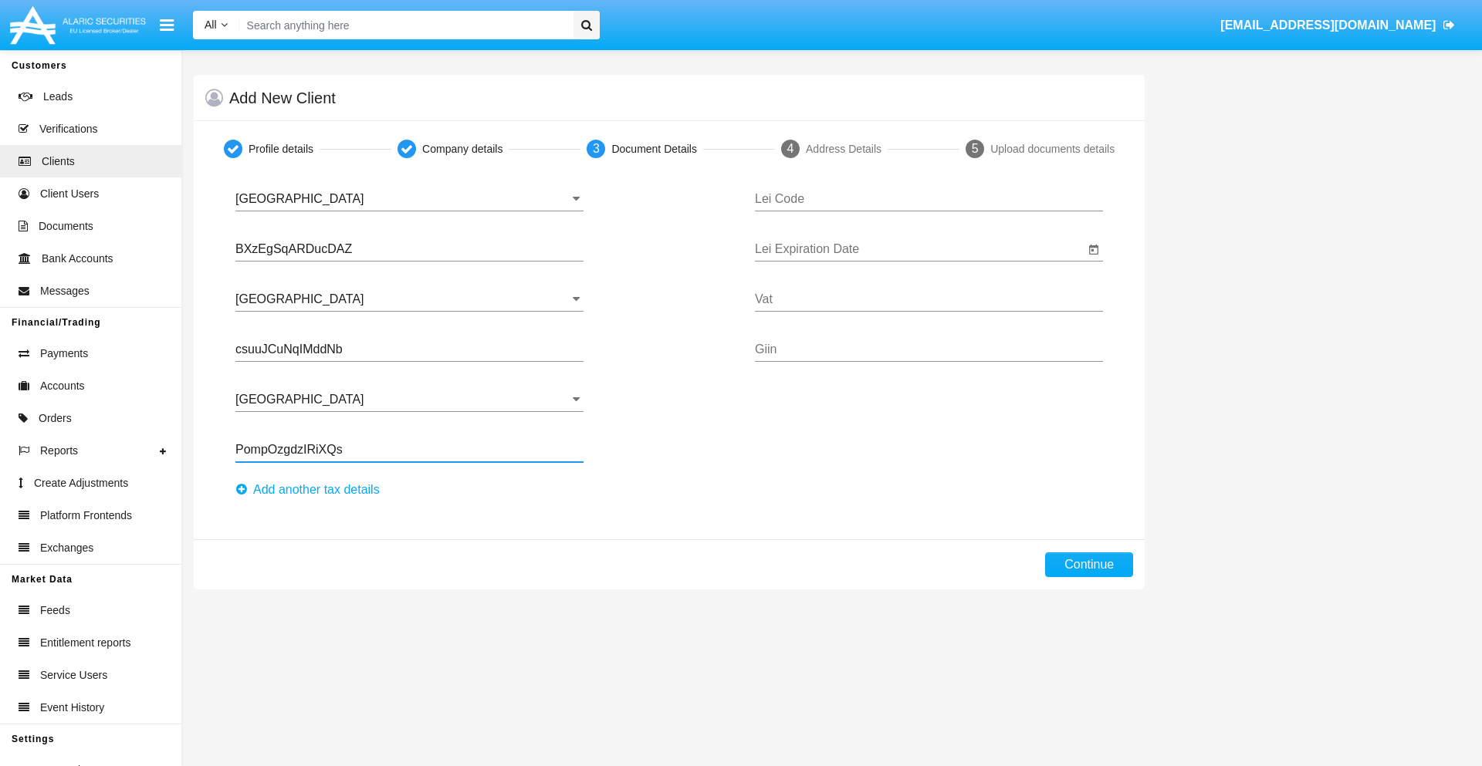
type input "PompOzgdzIRiXQs"
type input "OIZBGODSRBGJWWGXOFDS"
click at [919, 249] on input "Lei Expiration Date" at bounding box center [920, 249] width 330 height 14
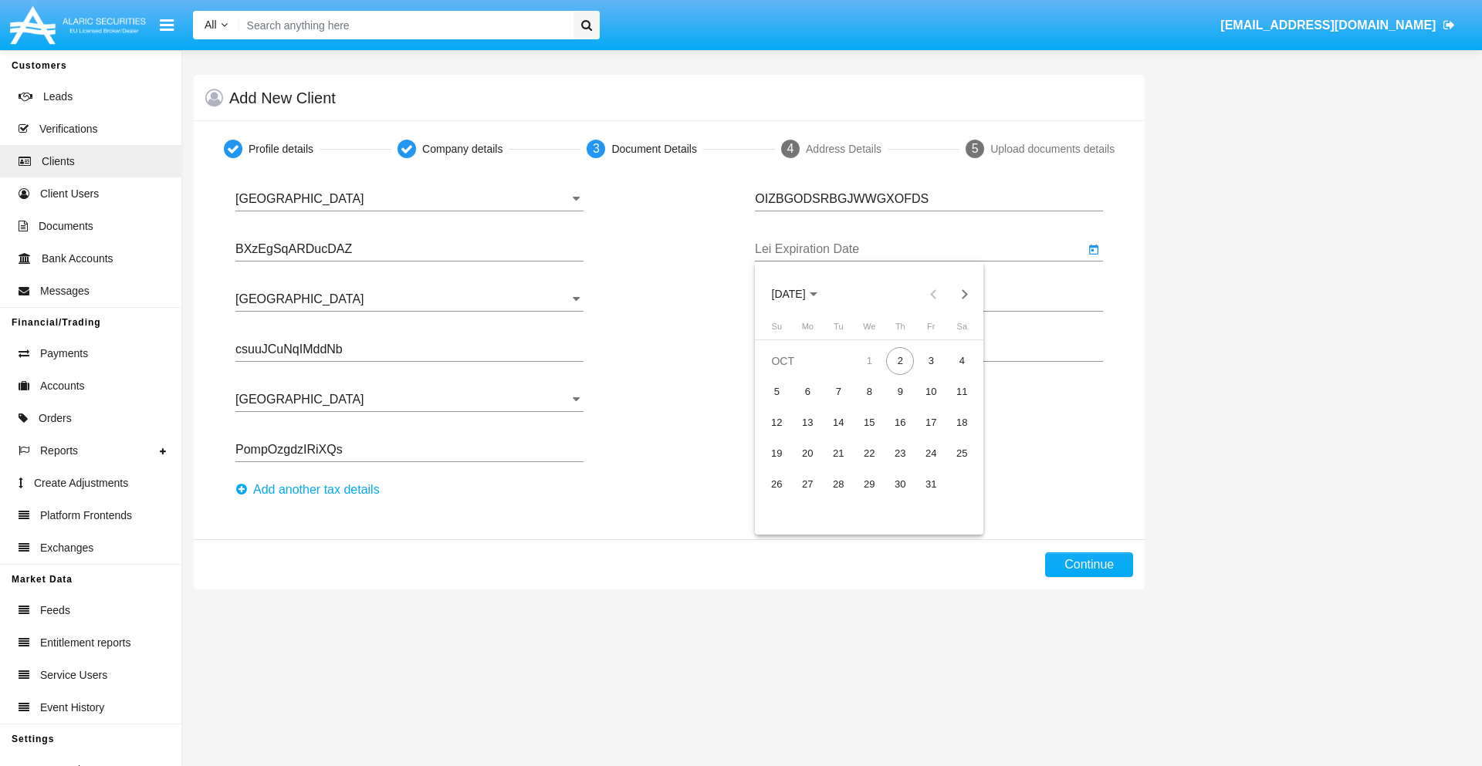
click at [802, 294] on span "OCT 2025" at bounding box center [789, 295] width 34 height 12
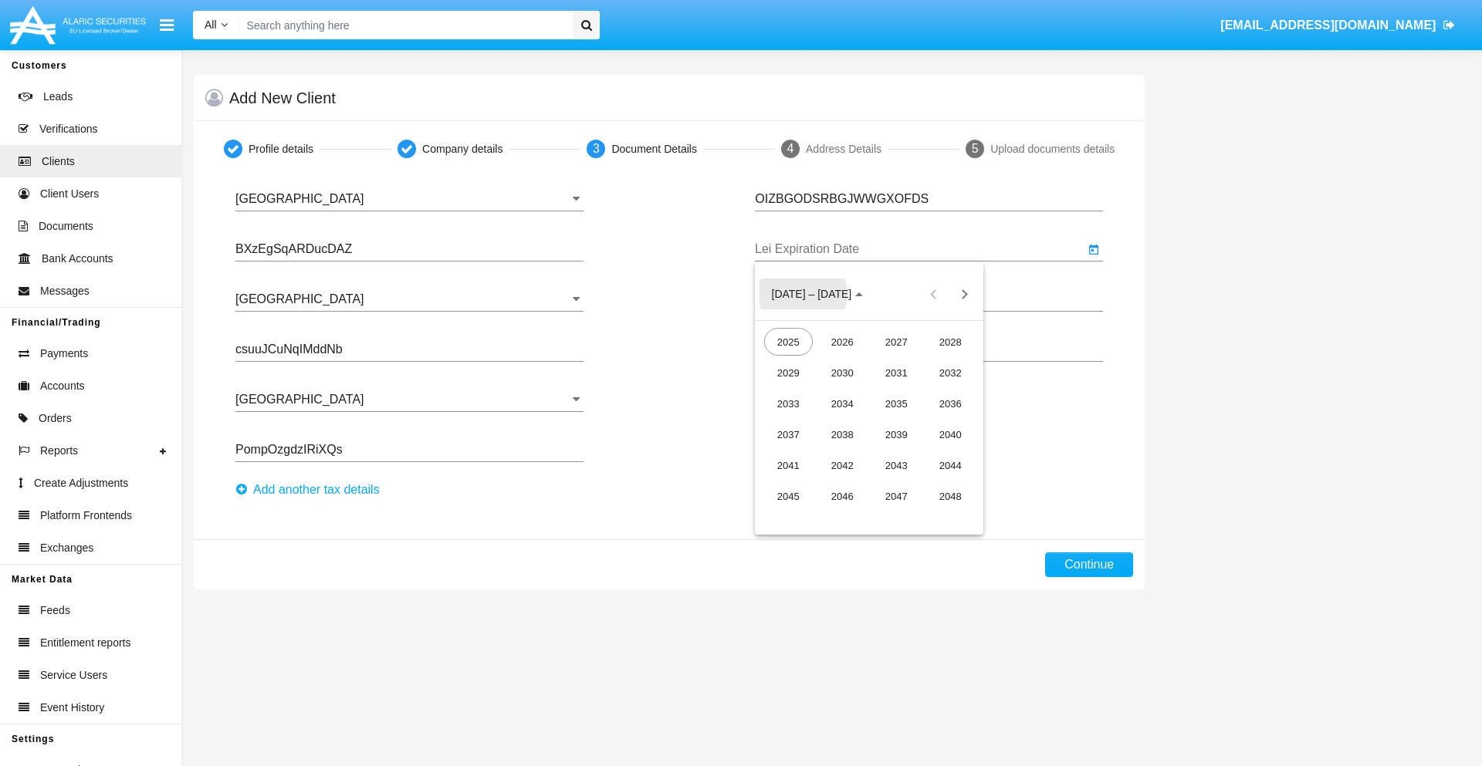
click at [950, 435] on div "2040" at bounding box center [950, 435] width 49 height 28
click at [842, 404] on div "JUN" at bounding box center [842, 404] width 49 height 28
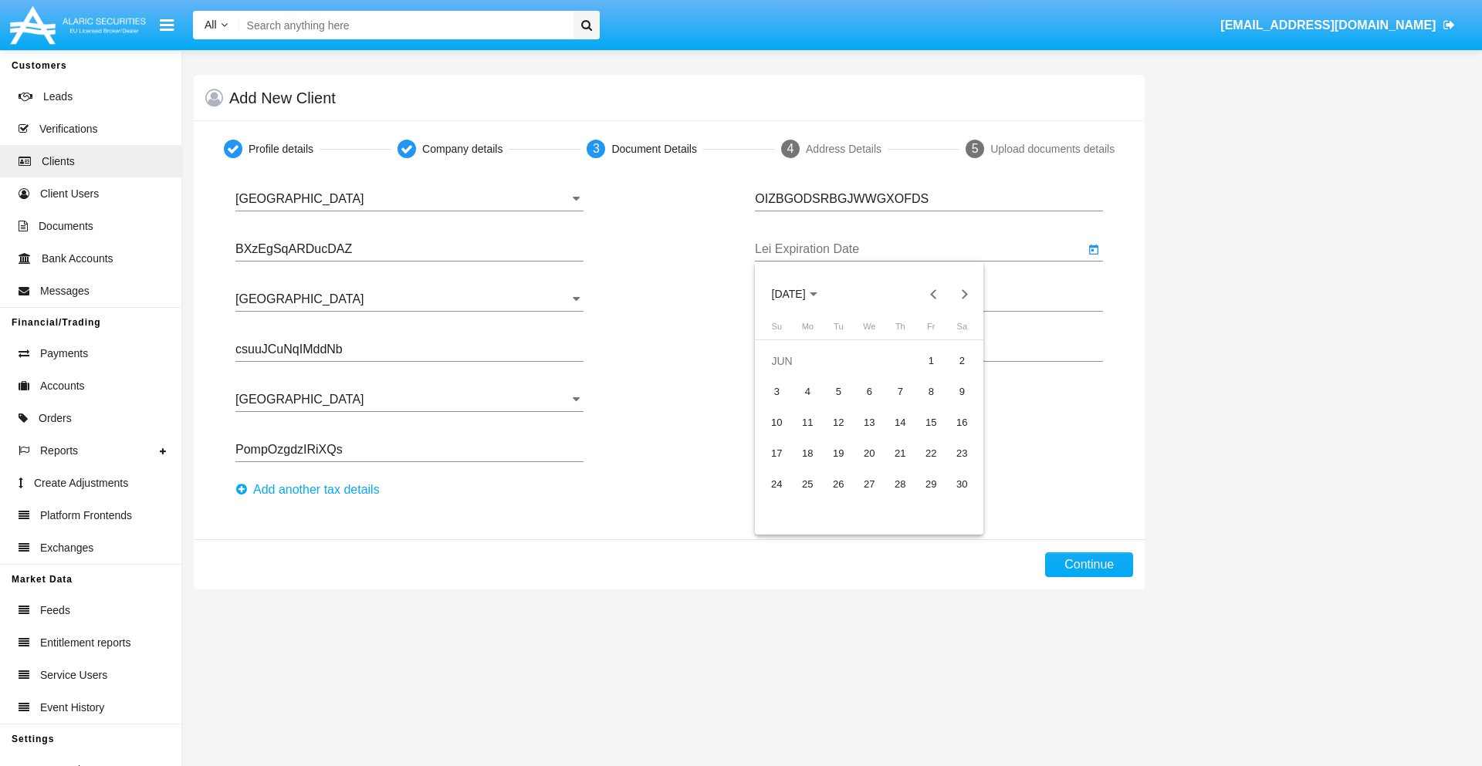
click at [931, 422] on div "15" at bounding box center [931, 423] width 28 height 28
type input "06/15/40"
type input "CrOxCviIJCvbWXh"
type input "wUcLuMMnUuNSeao"
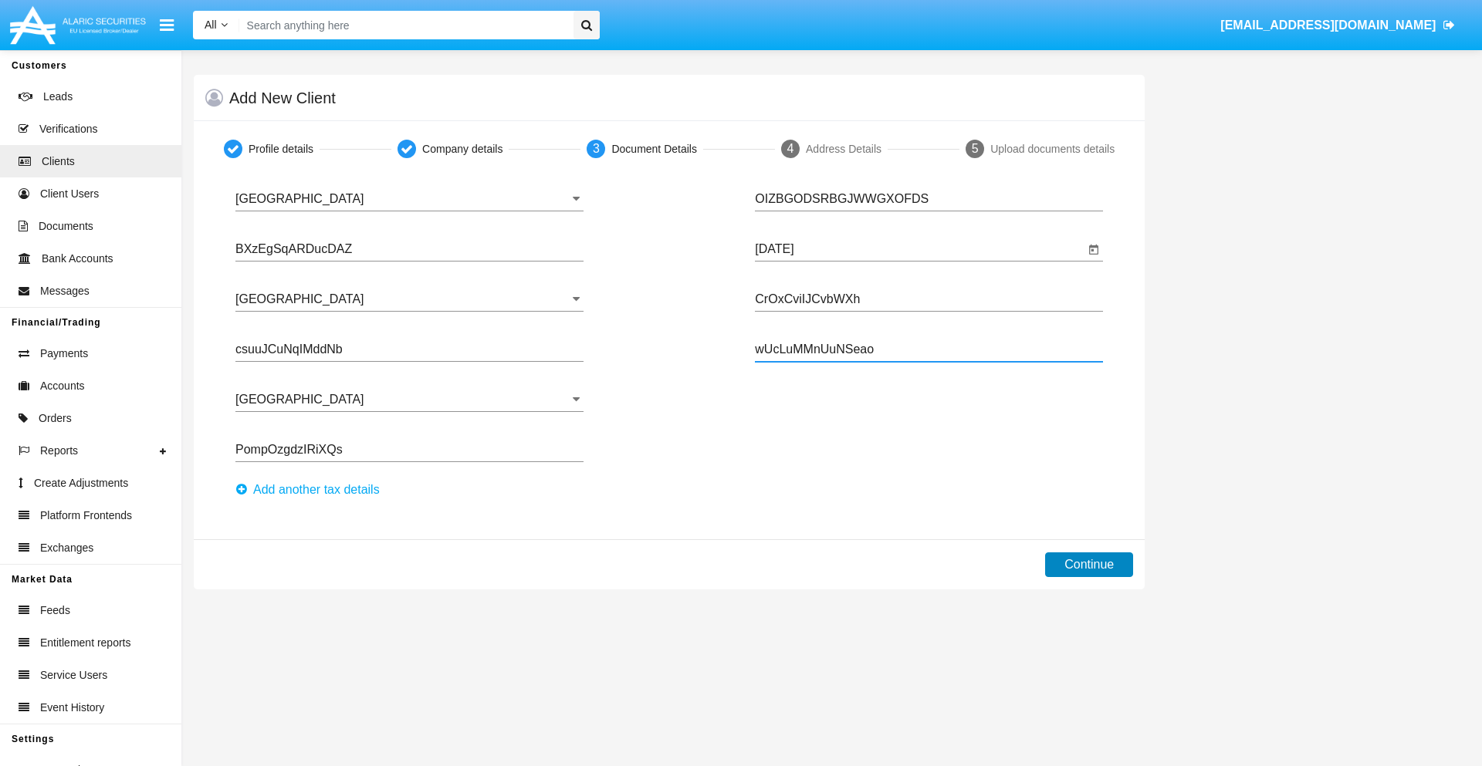
click at [1089, 565] on button "Continue" at bounding box center [1089, 565] width 88 height 25
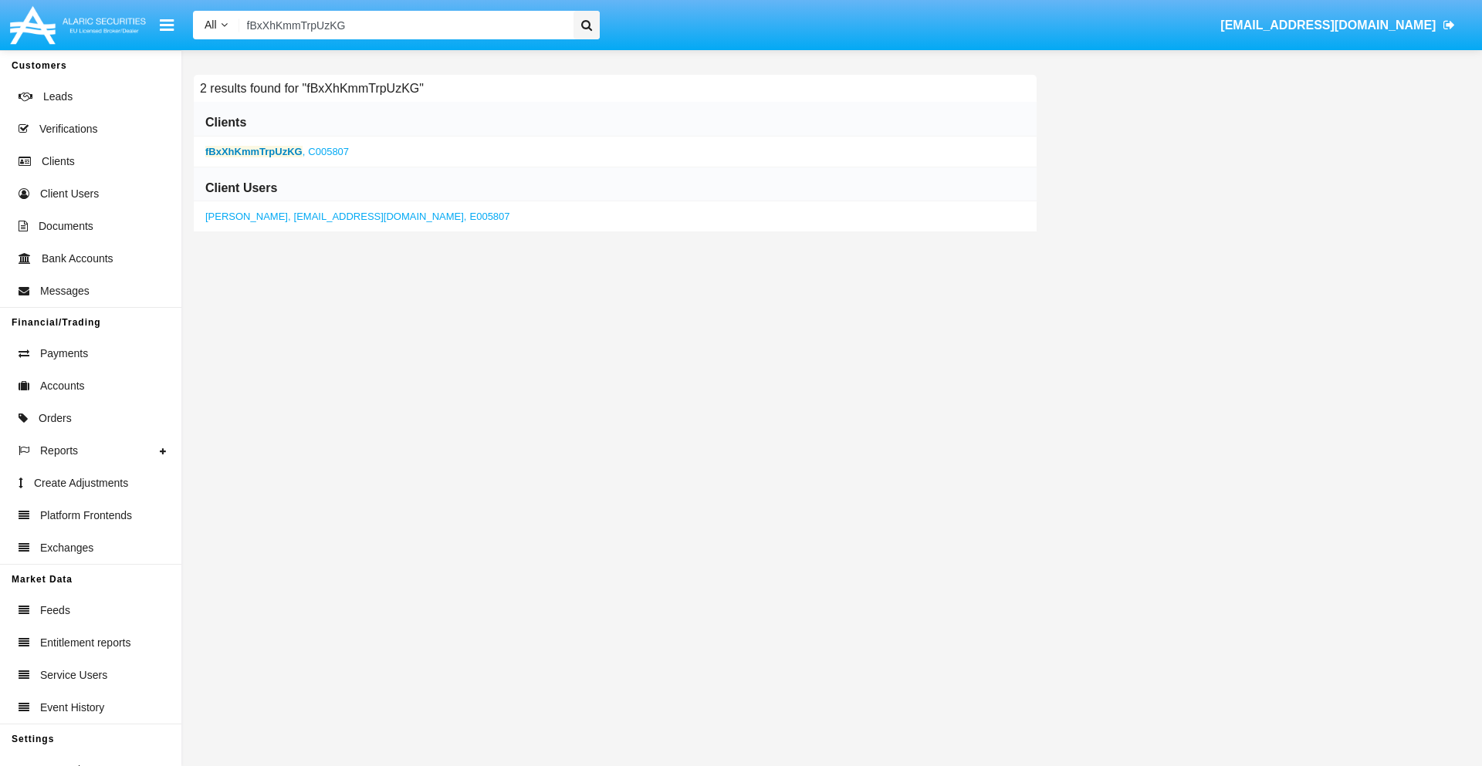
type input "fBxXhKmmTrpUzKG"
click at [253, 151] on b "fBxXhKmmTrpUzKG" at bounding box center [253, 152] width 97 height 12
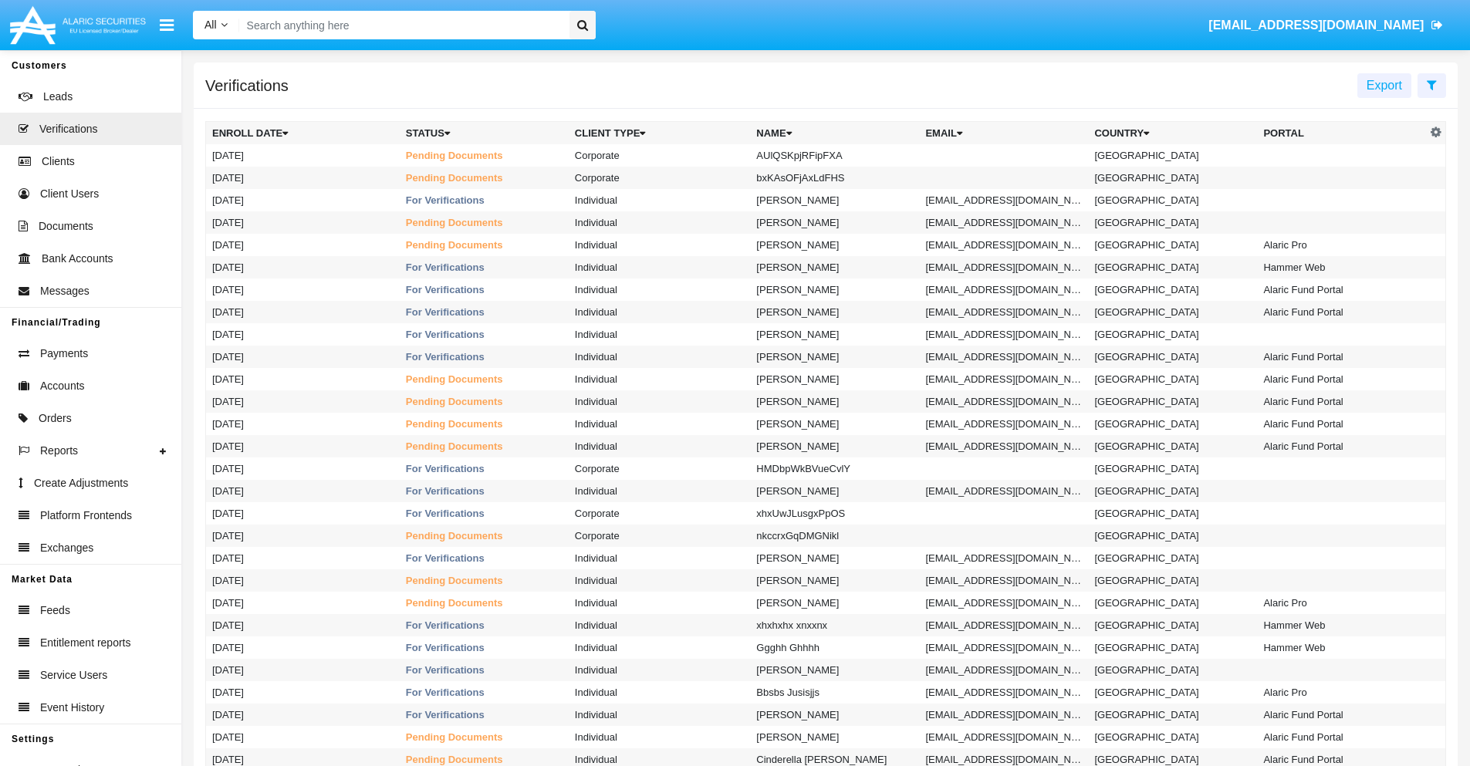
click at [1432, 84] on icon at bounding box center [1432, 85] width 10 height 12
